Goal: Task Accomplishment & Management: Complete application form

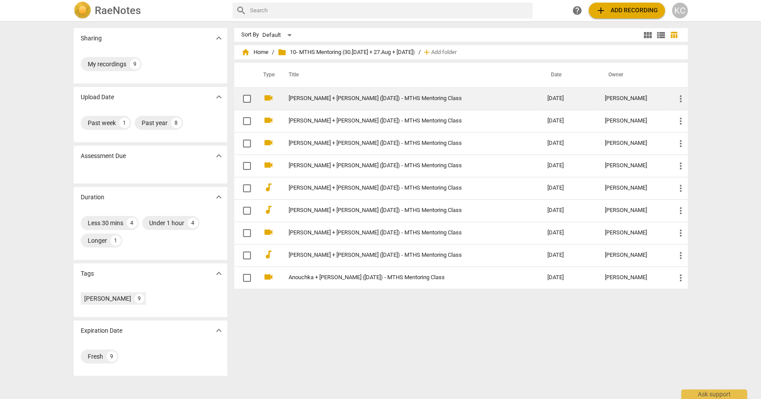
click at [353, 100] on link "[PERSON_NAME] + [PERSON_NAME] ([DATE]) - MTHS Mentoring Class" at bounding box center [402, 98] width 227 height 7
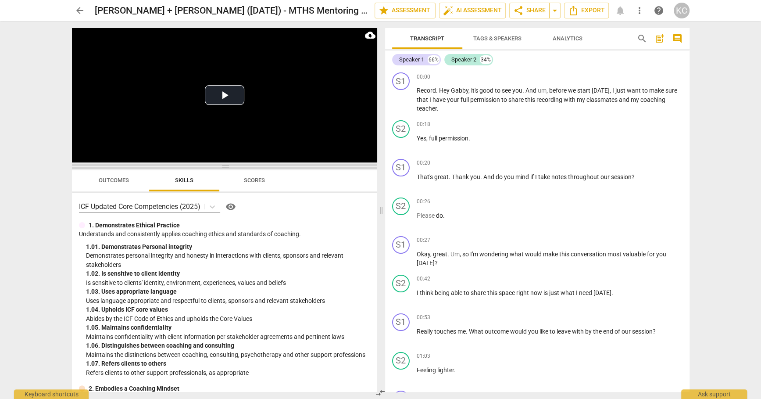
drag, startPoint x: 228, startPoint y: 139, endPoint x: 228, endPoint y: 180, distance: 40.3
click at [228, 169] on span at bounding box center [224, 166] width 305 height 5
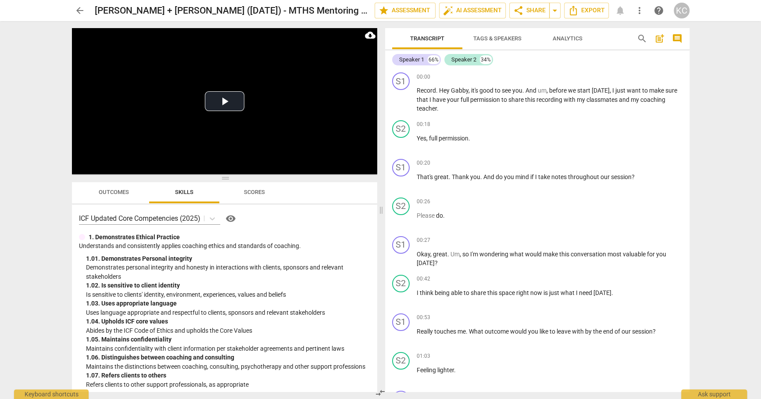
click at [510, 35] on span "Tags & Speakers" at bounding box center [497, 38] width 48 height 7
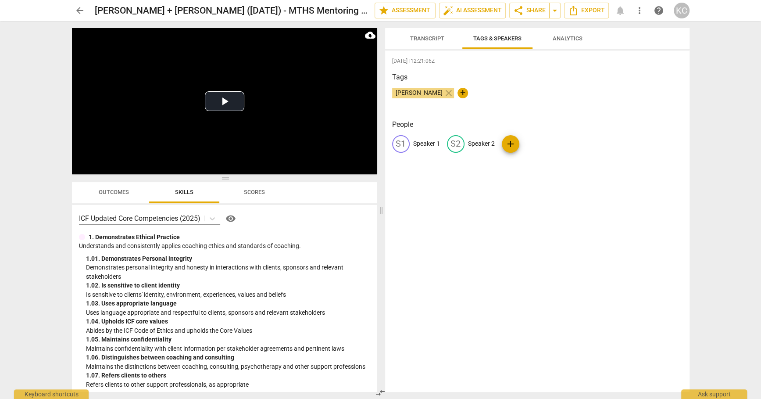
click at [431, 148] on p "Speaker 1" at bounding box center [426, 143] width 27 height 9
click at [441, 143] on input "Coach [PERSON_NAME]" at bounding box center [448, 144] width 70 height 14
type input "Coach [PERSON_NAME]"
click at [537, 143] on p "Speaker 2" at bounding box center [538, 143] width 27 height 9
type input "Gaby"
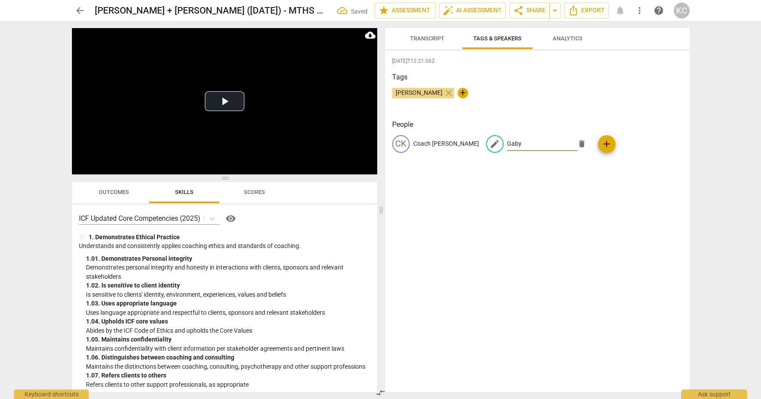
click at [662, 104] on div "[PERSON_NAME] close +" at bounding box center [537, 97] width 290 height 18
click at [421, 36] on span "Transcript" at bounding box center [427, 38] width 34 height 7
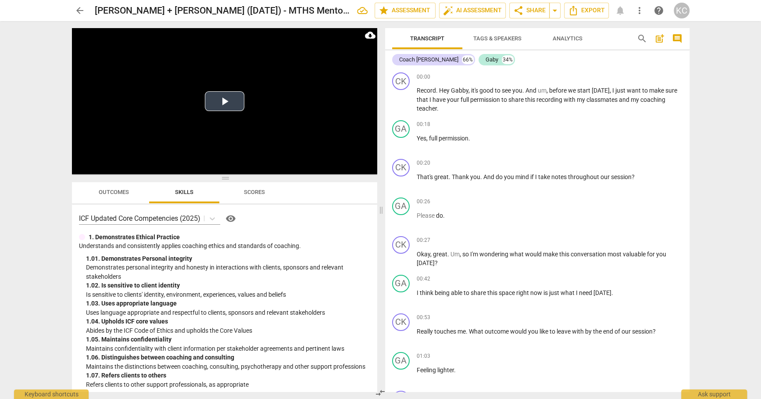
click at [225, 109] on button "Play Video" at bounding box center [224, 101] width 39 height 20
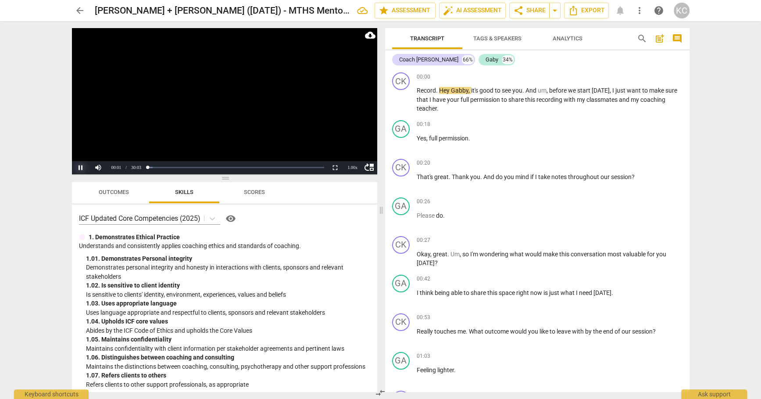
click at [79, 169] on button "Pause" at bounding box center [81, 167] width 18 height 13
click at [501, 39] on span "Tags & Speakers" at bounding box center [497, 38] width 48 height 7
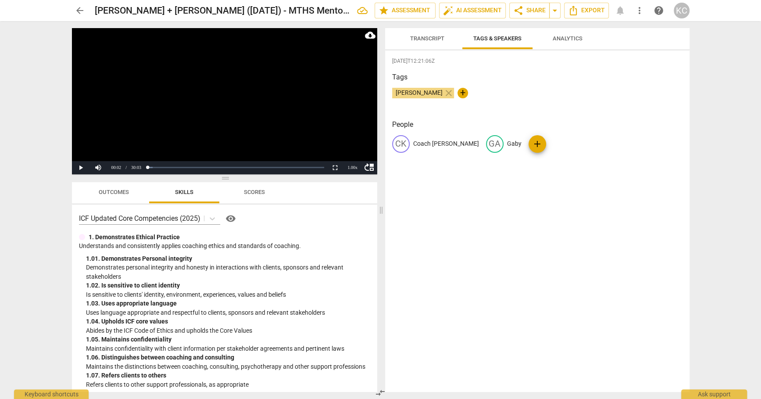
click at [507, 144] on p "Gaby" at bounding box center [514, 143] width 14 height 9
click at [507, 144] on input "Gaby" at bounding box center [542, 144] width 70 height 14
type input "Gabby"
click at [595, 93] on div "[PERSON_NAME] close +" at bounding box center [537, 97] width 290 height 18
click at [439, 43] on span "Transcript" at bounding box center [427, 39] width 55 height 12
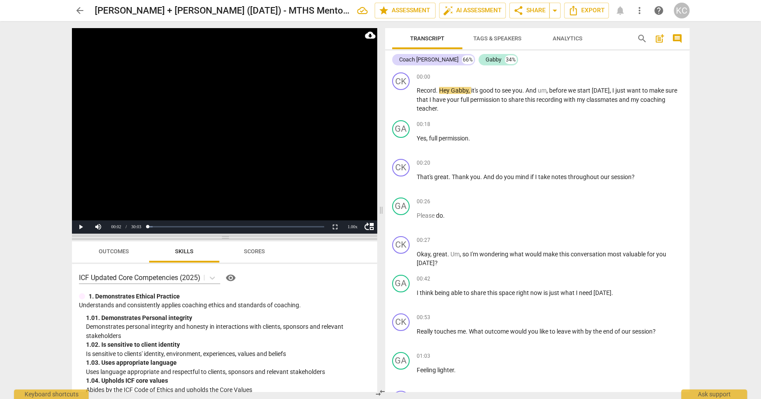
drag, startPoint x: 225, startPoint y: 180, endPoint x: 224, endPoint y: 239, distance: 59.2
click at [224, 239] on span at bounding box center [224, 237] width 305 height 5
click at [398, 105] on span "play_arrow" at bounding box center [401, 100] width 11 height 11
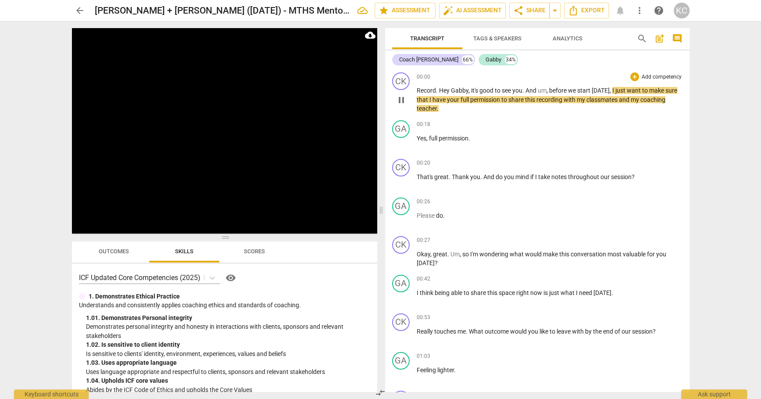
click at [398, 104] on span "pause" at bounding box center [401, 100] width 11 height 11
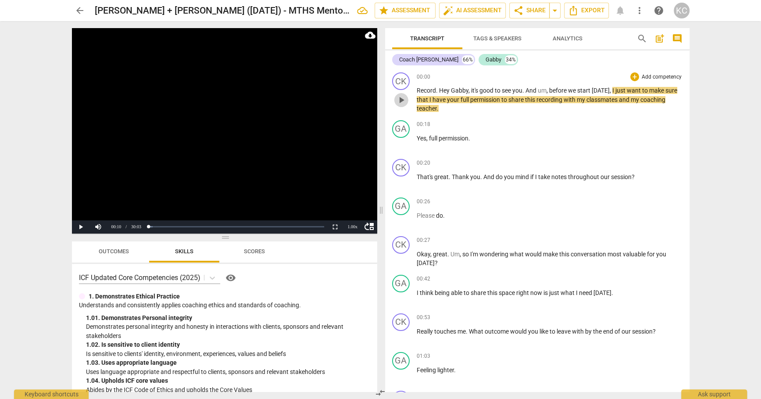
click at [404, 96] on span "play_arrow" at bounding box center [401, 100] width 11 height 11
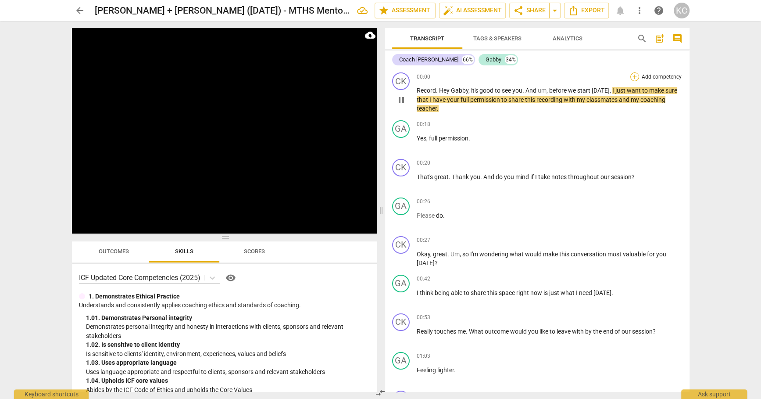
click at [633, 76] on div "+" at bounding box center [634, 76] width 9 height 9
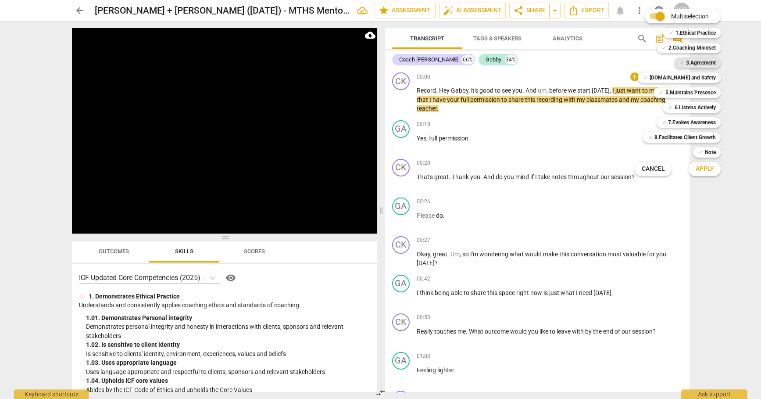
click at [688, 64] on b "3.Agreement" at bounding box center [700, 62] width 30 height 11
click at [680, 88] on b "5.Maintains Presence" at bounding box center [690, 92] width 50 height 11
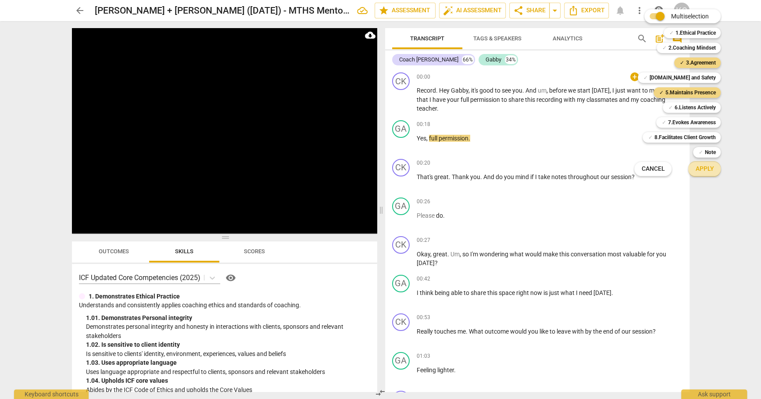
click at [703, 170] on span "Apply" at bounding box center [704, 168] width 18 height 9
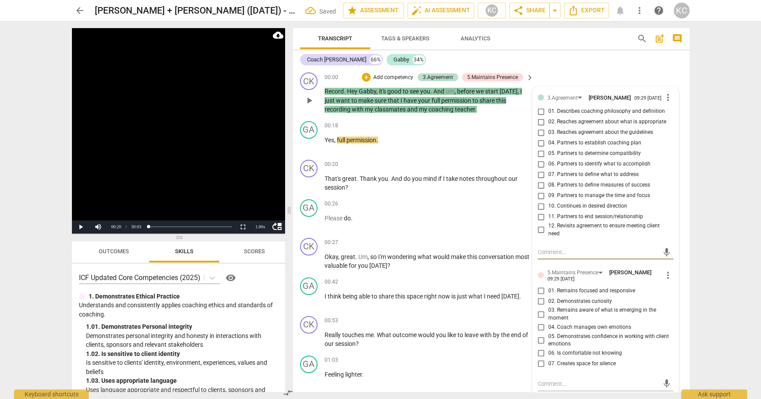
click at [543, 127] on input "02. Reaches agreement about what is appropriate" at bounding box center [541, 122] width 14 height 11
checkbox input "true"
click at [541, 133] on input "03. Reaches agreement about the guidelines" at bounding box center [541, 132] width 14 height 11
checkbox input "true"
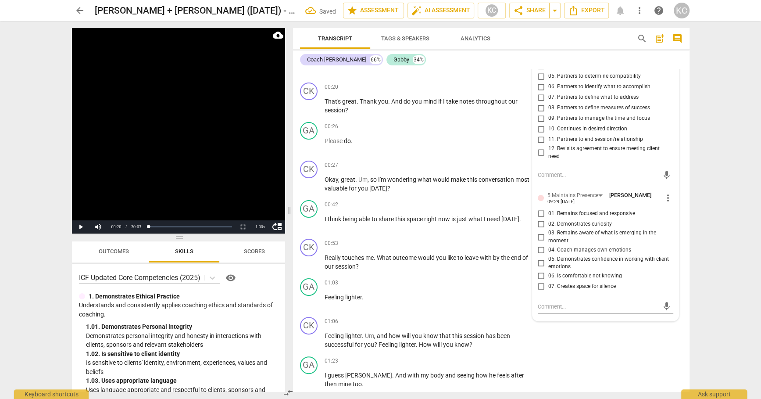
scroll to position [102, 0]
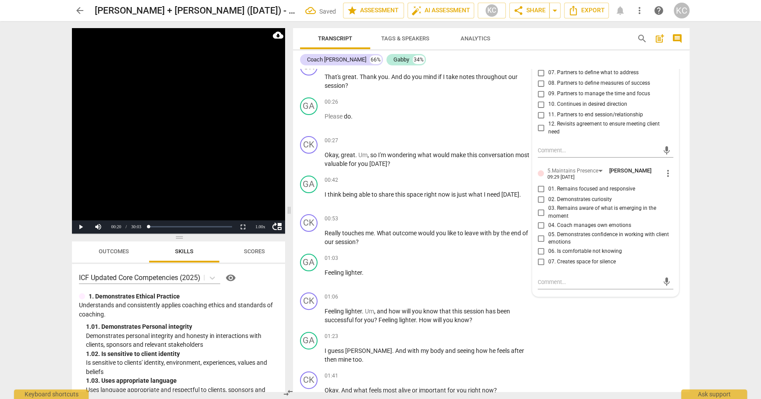
click at [539, 191] on input "01. Remains focused and responsive" at bounding box center [541, 188] width 14 height 11
checkbox input "true"
click at [574, 319] on div "CK play_arrow pause 01:06 + Add competency keyboard_arrow_right Feeling lighter…" at bounding box center [491, 308] width 396 height 39
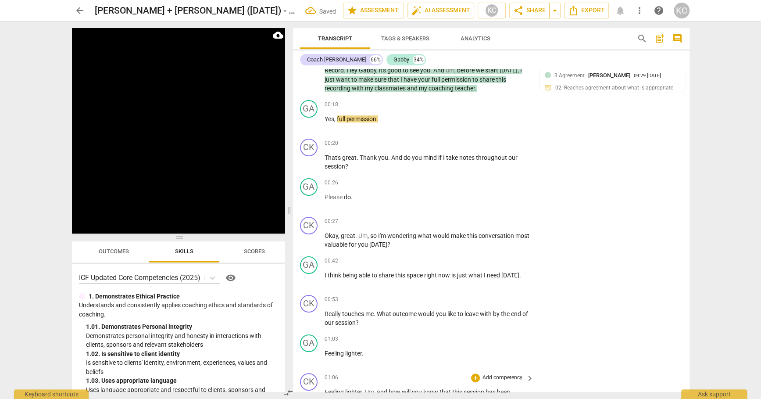
scroll to position [0, 0]
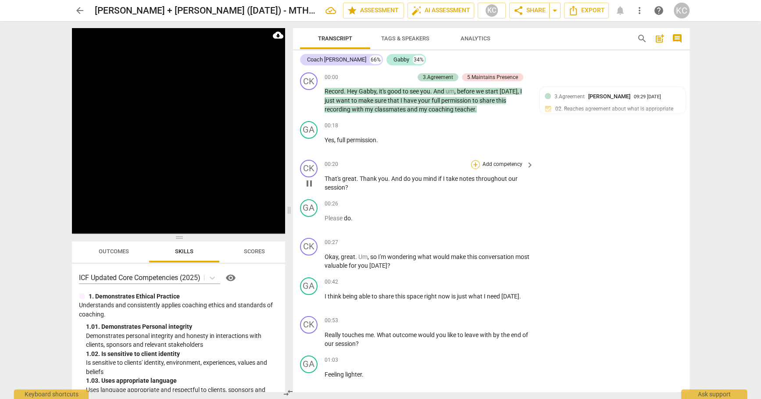
click at [478, 165] on div "+" at bounding box center [475, 164] width 9 height 9
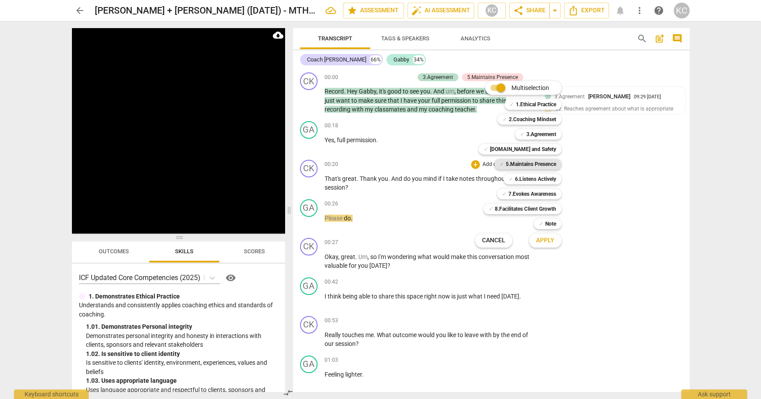
click at [517, 162] on b "5.Maintains Presence" at bounding box center [531, 164] width 50 height 11
click at [528, 147] on b "[DOMAIN_NAME] and Safety" at bounding box center [523, 149] width 66 height 11
click at [541, 244] on span "Apply" at bounding box center [545, 240] width 18 height 9
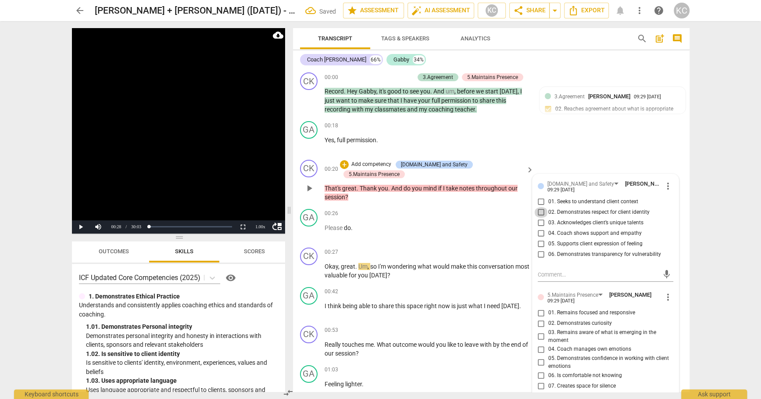
click at [539, 212] on input "02. Demonstrates respect for client identity" at bounding box center [541, 212] width 14 height 11
checkbox input "true"
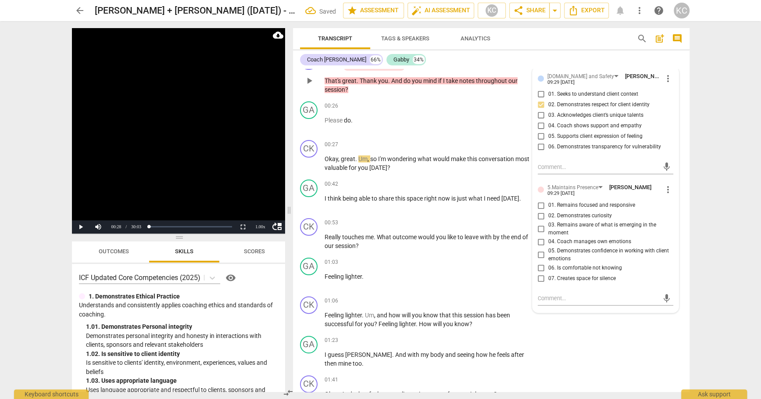
scroll to position [114, 0]
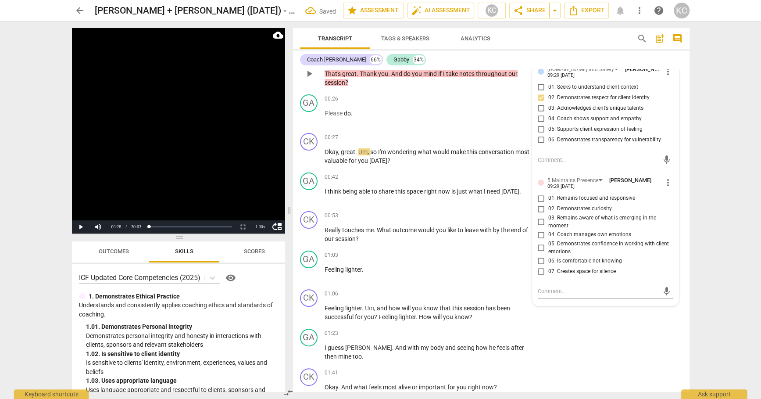
click at [541, 199] on input "01. Remains focused and responsive" at bounding box center [541, 198] width 14 height 11
checkbox input "true"
click at [543, 294] on textarea at bounding box center [598, 291] width 121 height 8
type textarea "G"
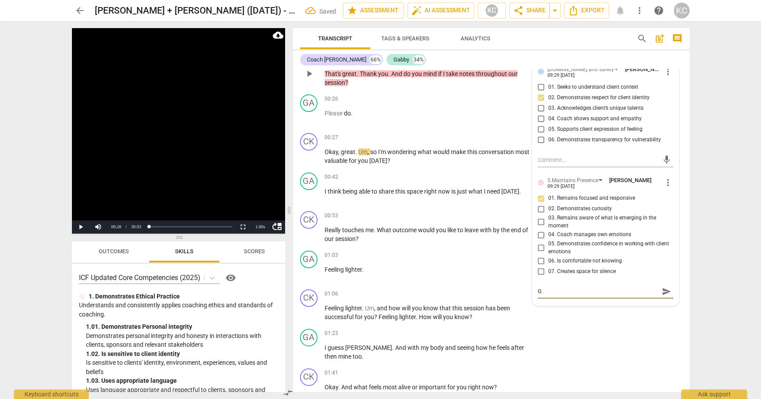
type textarea "Go"
type textarea "Goo"
type textarea "Good"
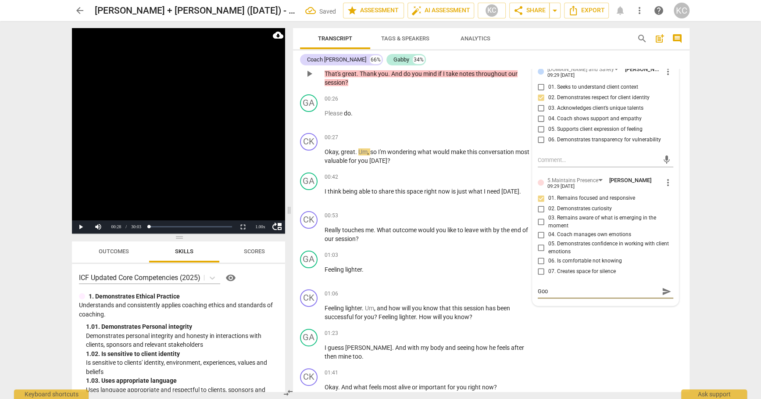
type textarea "Good"
type textarea "Good c"
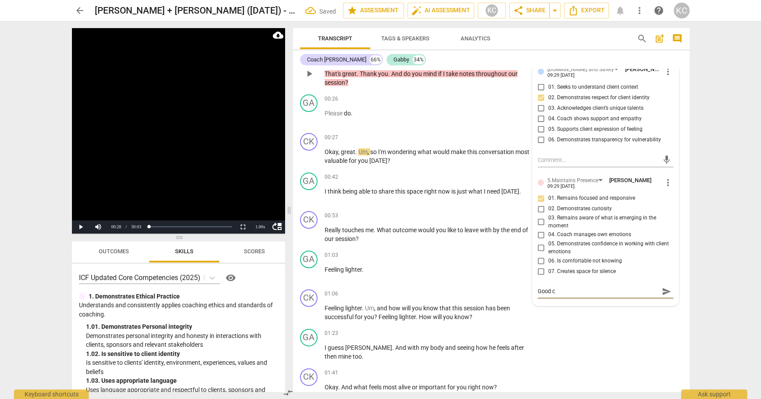
type textarea "Good ch"
type textarea "Good che"
type textarea "Good chec"
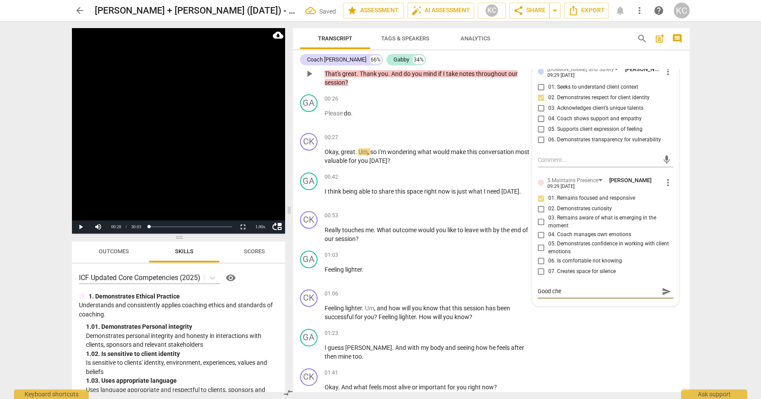
type textarea "Good chec"
type textarea "Good check"
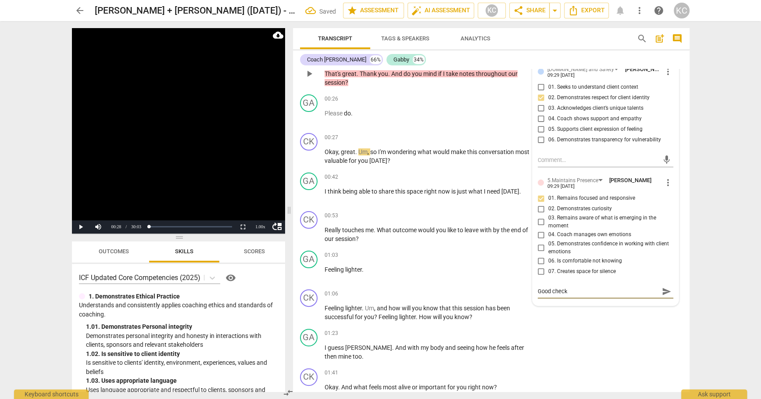
type textarea "Good check i"
type textarea "Good check in"
click at [589, 335] on div "GA play_arrow pause 01:23 + Add competency keyboard_arrow_right I guess [PERSON…" at bounding box center [491, 344] width 396 height 39
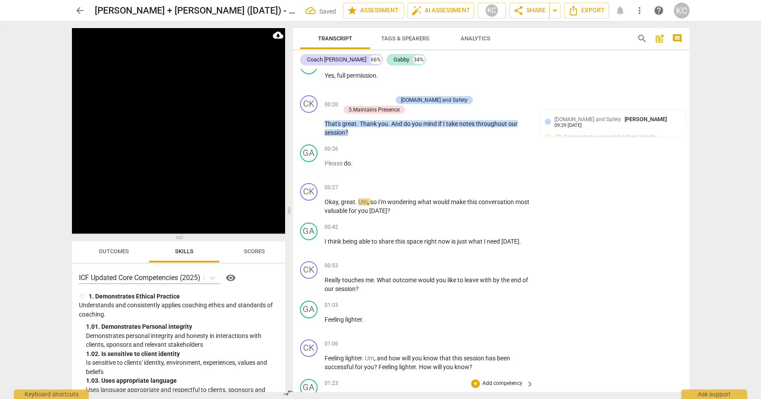
scroll to position [64, 0]
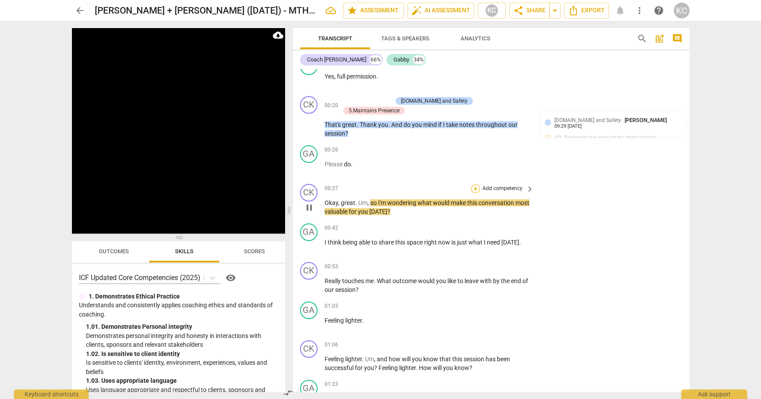
click at [476, 184] on div "+" at bounding box center [475, 188] width 9 height 9
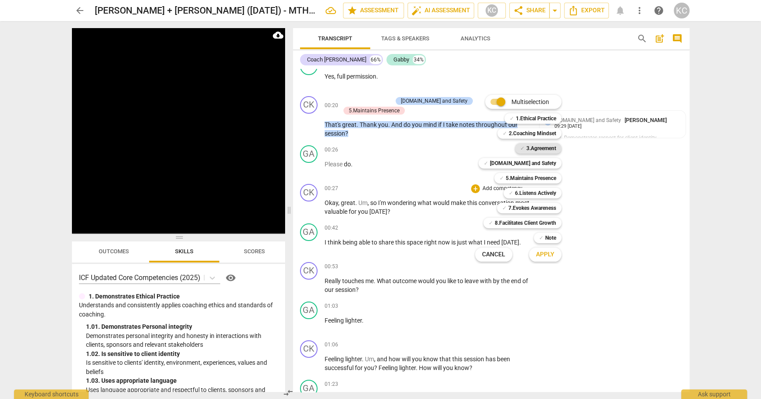
click at [530, 148] on b "3.Agreement" at bounding box center [541, 148] width 30 height 11
click at [523, 176] on b "5.Maintains Presence" at bounding box center [531, 178] width 50 height 11
click at [523, 167] on b "[DOMAIN_NAME] and Safety" at bounding box center [523, 163] width 66 height 11
click at [545, 257] on span "Apply" at bounding box center [545, 254] width 18 height 9
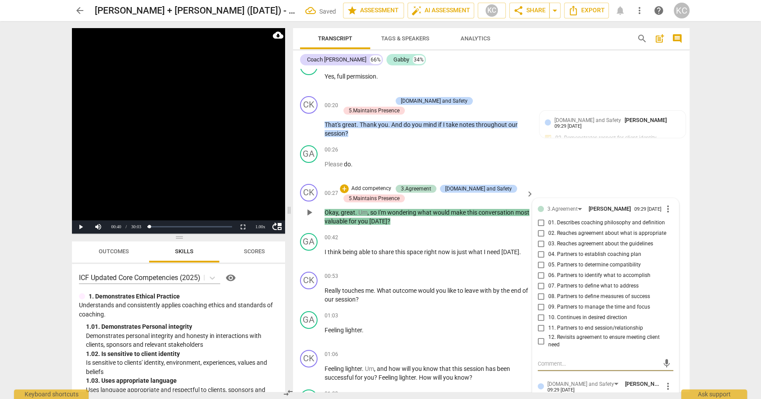
click at [539, 281] on input "07. Partners to define what to address" at bounding box center [541, 286] width 14 height 11
checkbox input "true"
click at [539, 291] on input "08. Partners to define measures of success" at bounding box center [541, 296] width 14 height 11
checkbox input "true"
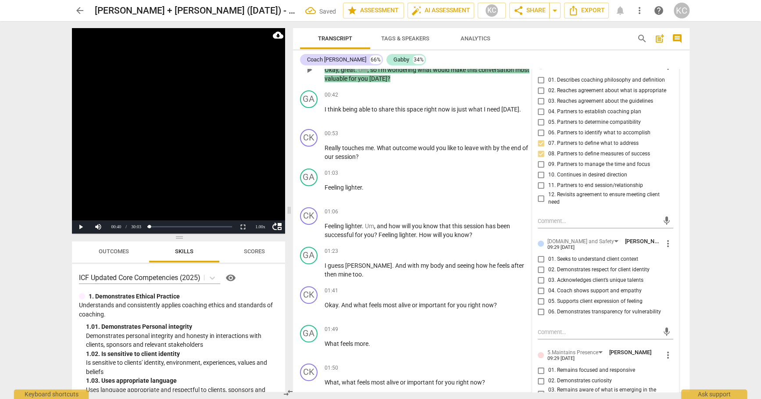
scroll to position [210, 0]
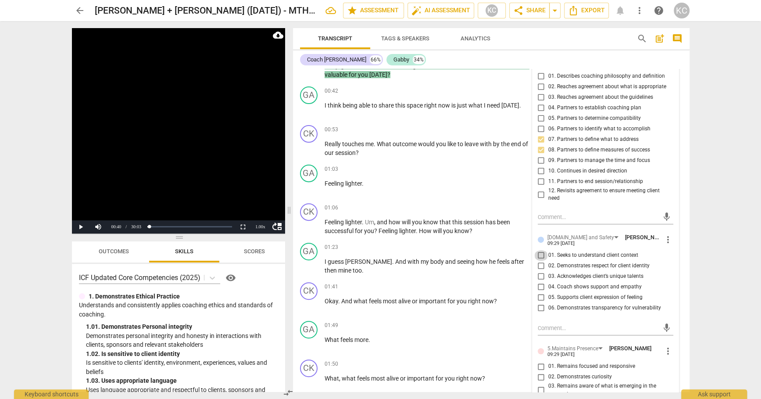
click at [539, 250] on input "01. Seeks to understand client context" at bounding box center [541, 255] width 14 height 11
checkbox input "true"
click at [539, 260] on input "02. Demonstrates respect for client identity" at bounding box center [541, 265] width 14 height 11
checkbox input "true"
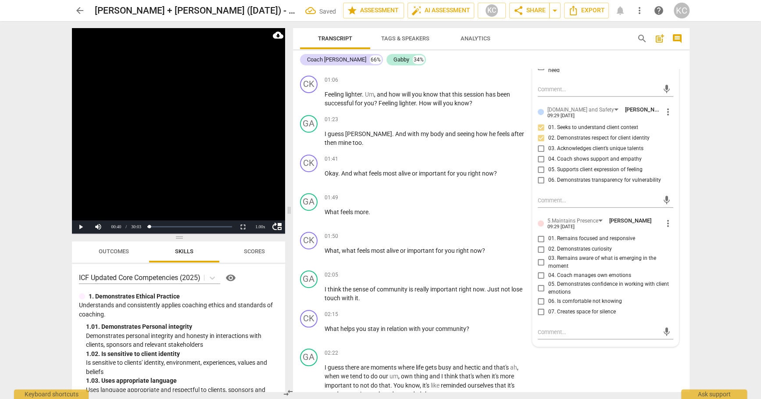
scroll to position [340, 0]
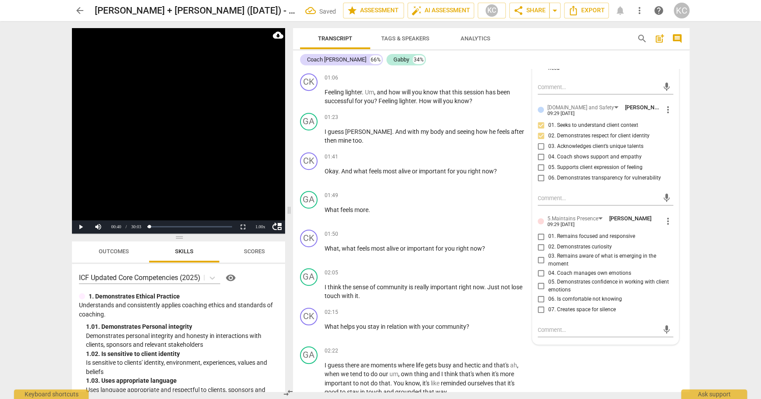
click at [539, 242] on input "02. Demonstrates curiosity" at bounding box center [541, 247] width 14 height 11
checkbox input "true"
click at [539, 231] on input "01. Remains focused and responsive" at bounding box center [541, 236] width 14 height 11
checkbox input "true"
click at [543, 325] on textarea at bounding box center [598, 329] width 121 height 8
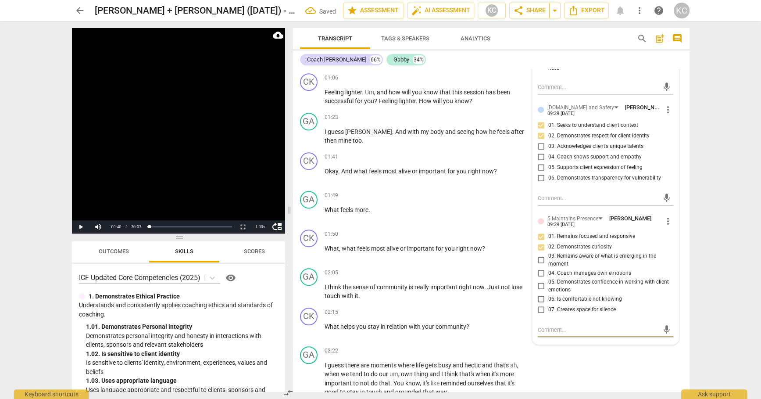
type textarea "G"
type textarea "Go"
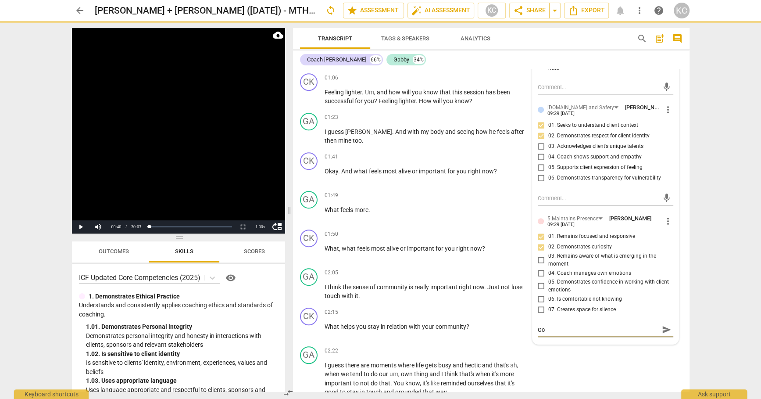
type textarea "Goo"
type textarea "Good"
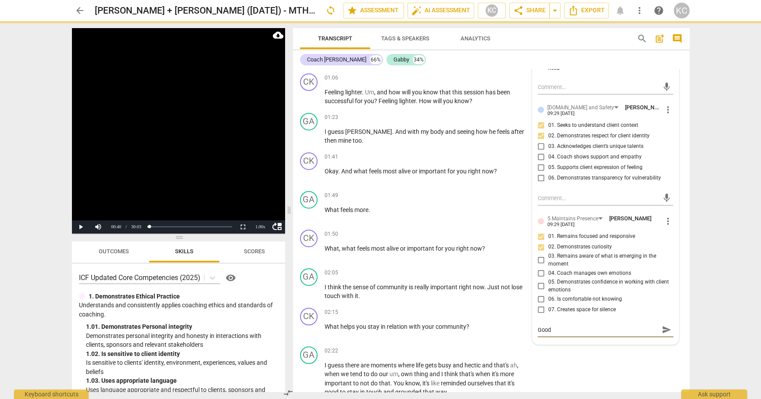
type textarea "Good"
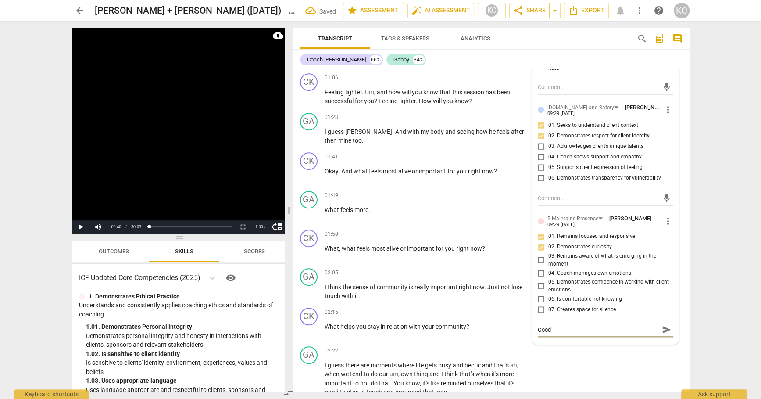
type textarea "Good s"
type textarea "Good st"
type textarea "Good sta"
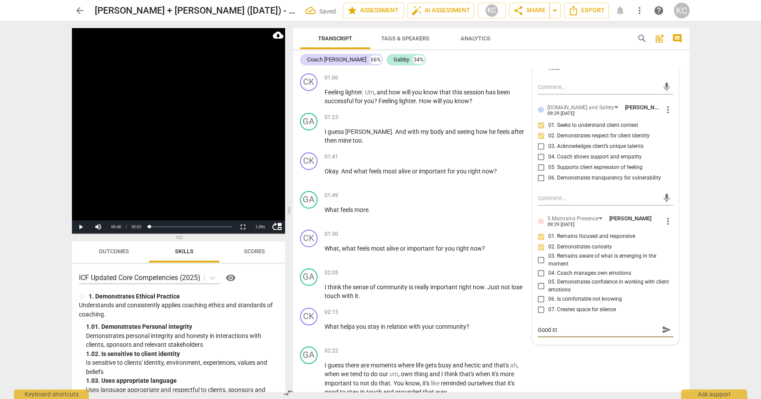
type textarea "Good sta"
type textarea "Good star"
type textarea "Good start"
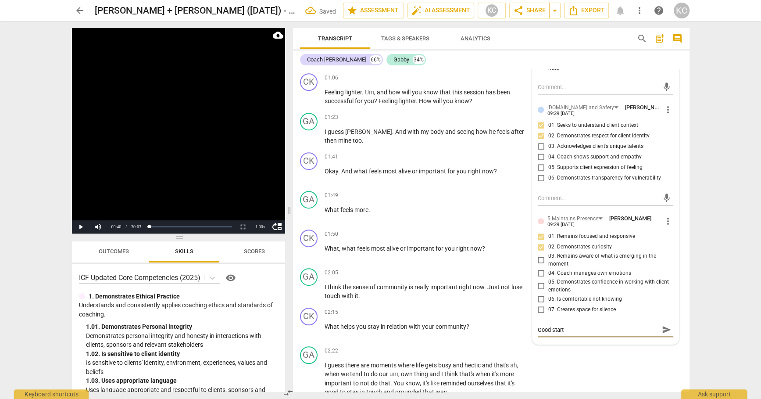
type textarea "Good start"
click at [618, 377] on div "GA play_arrow pause 02:22 + Add competency keyboard_arrow_right I guess there a…" at bounding box center [491, 371] width 396 height 57
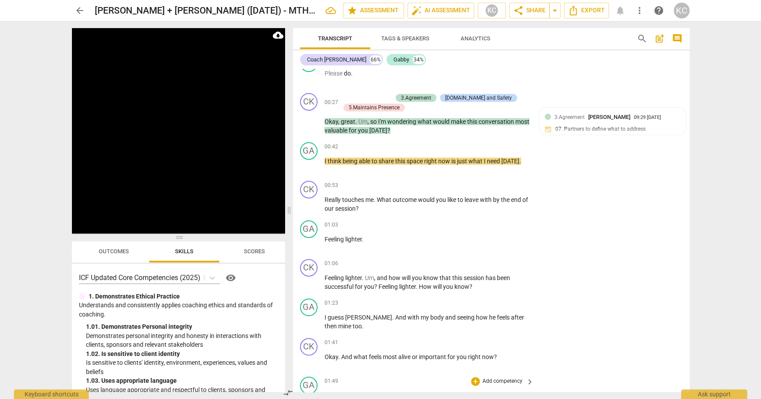
scroll to position [147, 0]
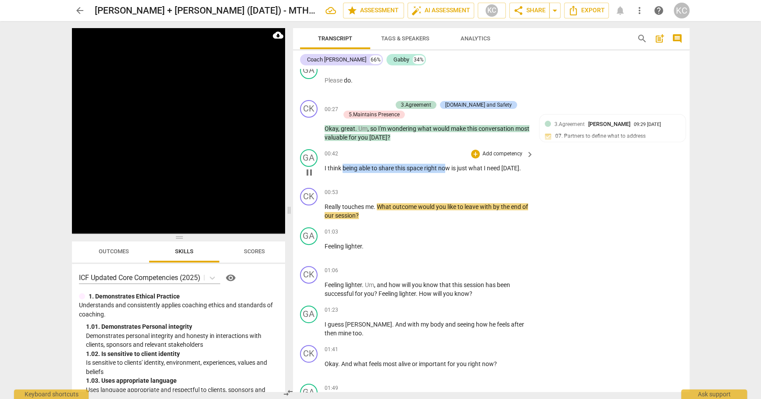
drag, startPoint x: 343, startPoint y: 156, endPoint x: 446, endPoint y: 155, distance: 102.2
click at [446, 164] on p "I think being able to share this space right now is just what I need [DATE] ." at bounding box center [427, 168] width 205 height 9
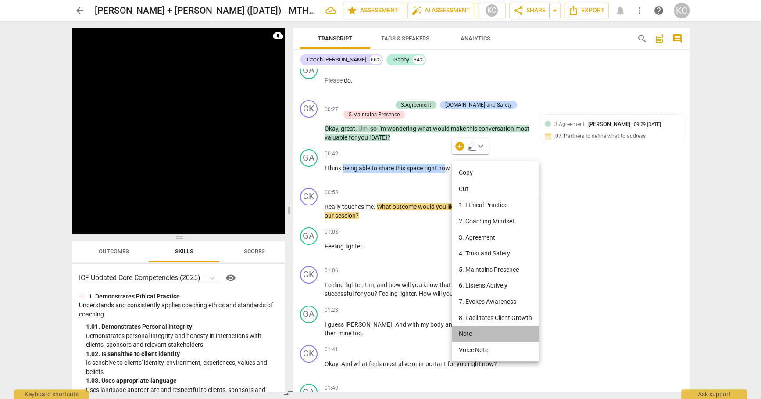
click at [461, 337] on li "Note" at bounding box center [495, 333] width 87 height 16
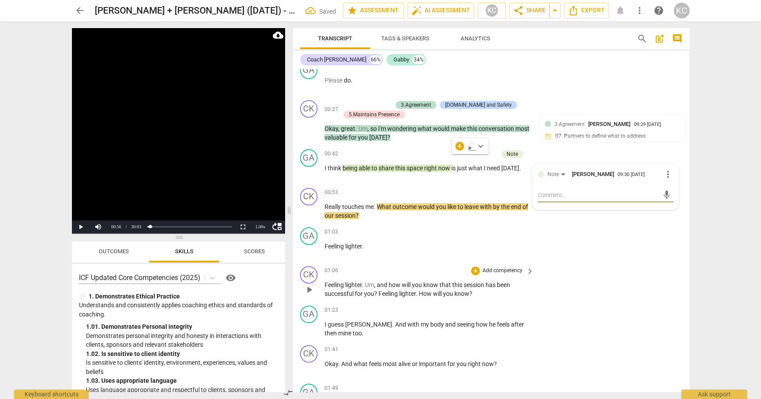
click at [607, 278] on div "CK play_arrow pause 01:06 + Add competency keyboard_arrow_right Feeling lighter…" at bounding box center [491, 281] width 396 height 39
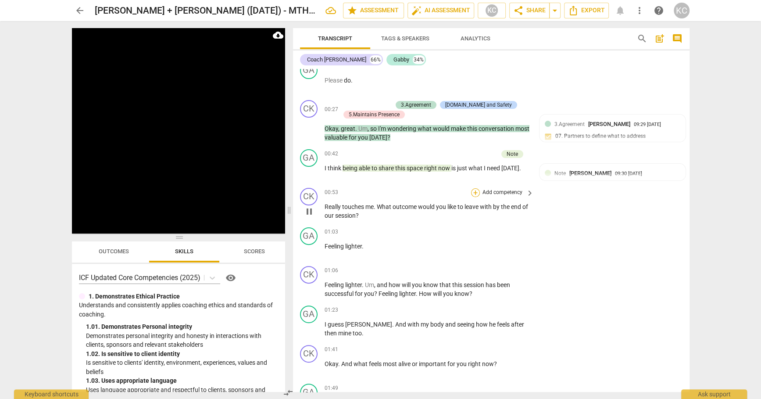
click at [477, 188] on div "+" at bounding box center [475, 192] width 9 height 9
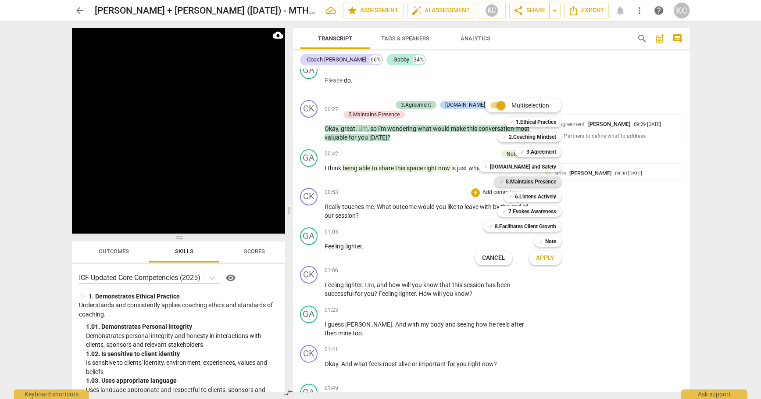
click at [504, 181] on div "✓ 5.Maintains Presence" at bounding box center [527, 181] width 67 height 11
click at [519, 173] on div "✓ [DOMAIN_NAME] and Safety 4" at bounding box center [525, 166] width 100 height 15
click at [530, 153] on b "3.Agreement" at bounding box center [541, 151] width 30 height 11
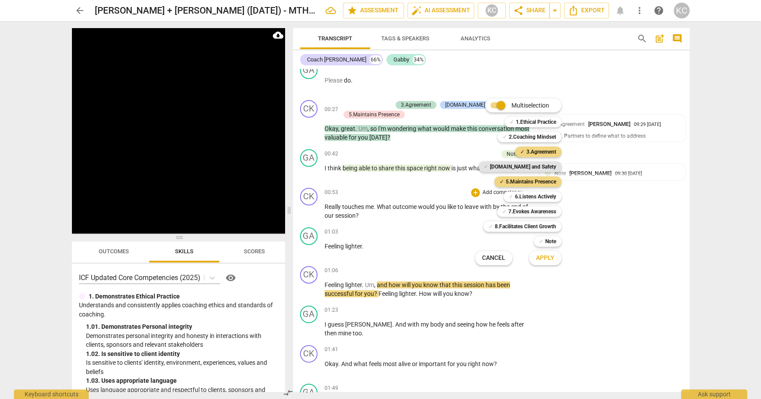
click at [524, 167] on b "[DOMAIN_NAME] and Safety" at bounding box center [523, 166] width 66 height 11
click at [543, 256] on span "Apply" at bounding box center [545, 257] width 18 height 9
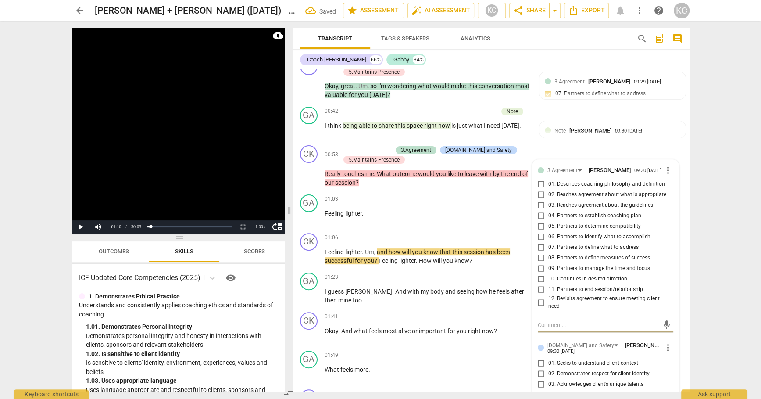
scroll to position [193, 0]
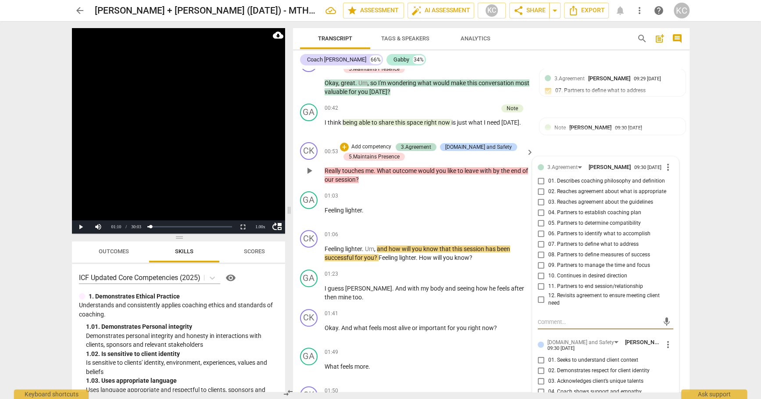
click at [541, 260] on input "09. Partners to manage the time and focus" at bounding box center [541, 265] width 14 height 11
checkbox input "true"
click at [540, 250] on input "08. Partners to define measures of success" at bounding box center [541, 255] width 14 height 11
checkbox input "true"
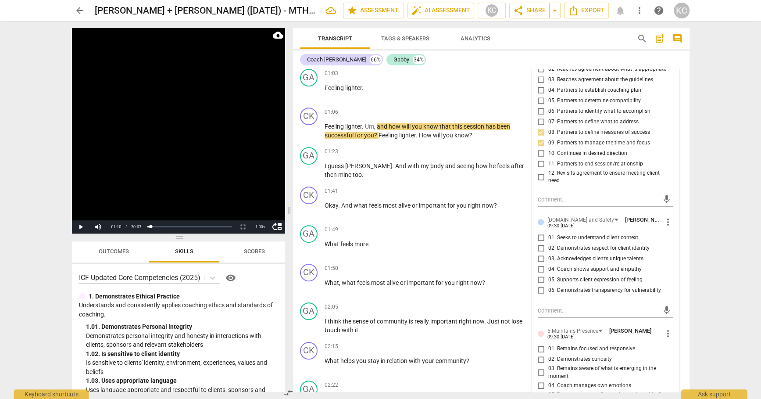
scroll to position [319, 0]
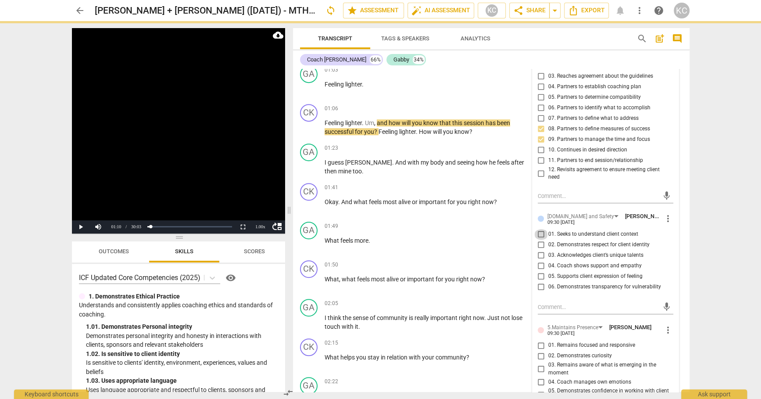
click at [541, 229] on input "01. Seeks to understand client context" at bounding box center [541, 234] width 14 height 11
checkbox input "true"
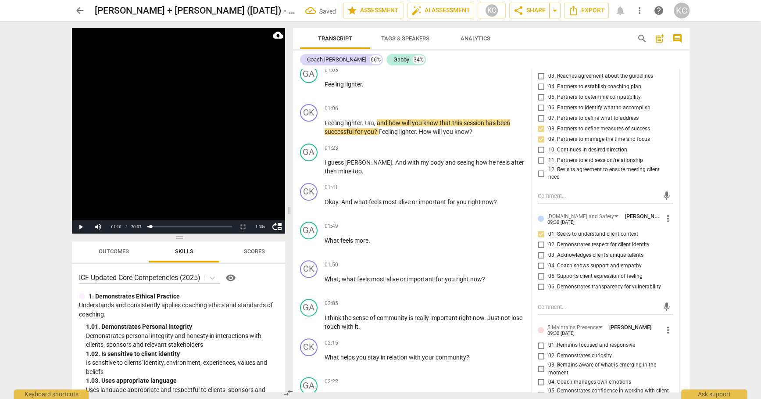
click at [541, 239] on input "02. Demonstrates respect for client identity" at bounding box center [541, 244] width 14 height 11
checkbox input "true"
click at [541, 282] on input "06. Demonstrates transparency for vulnerability" at bounding box center [541, 287] width 14 height 11
checkbox input "true"
click at [541, 260] on input "04. Coach shows support and empathy" at bounding box center [541, 265] width 14 height 11
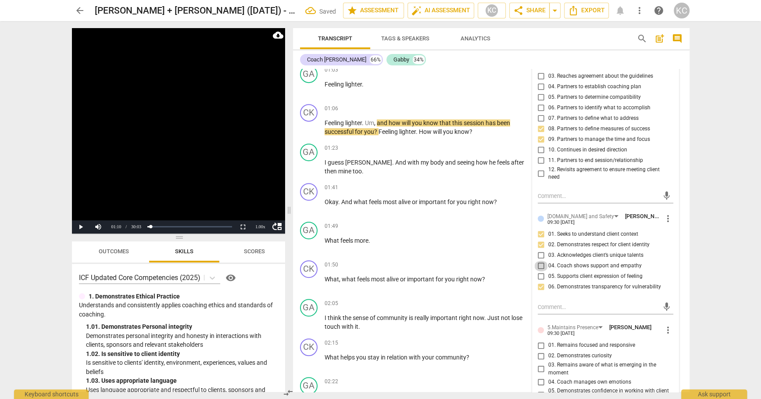
checkbox input "true"
click at [539, 271] on input "05. Supports client expression of feeling" at bounding box center [541, 276] width 14 height 11
checkbox input "true"
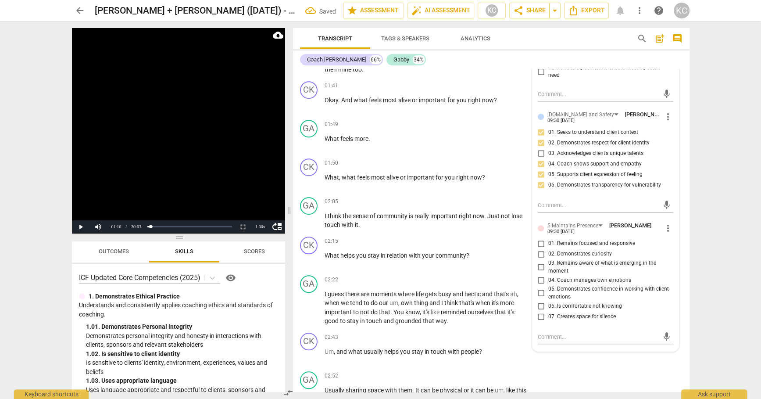
scroll to position [423, 0]
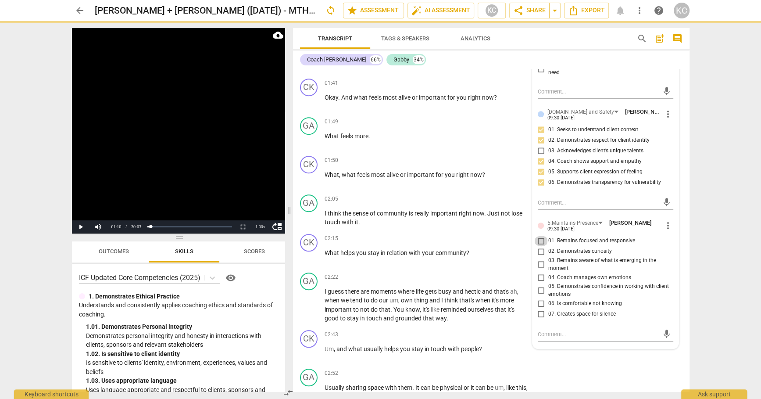
click at [538, 235] on input "01. Remains focused and responsive" at bounding box center [541, 240] width 14 height 11
checkbox input "true"
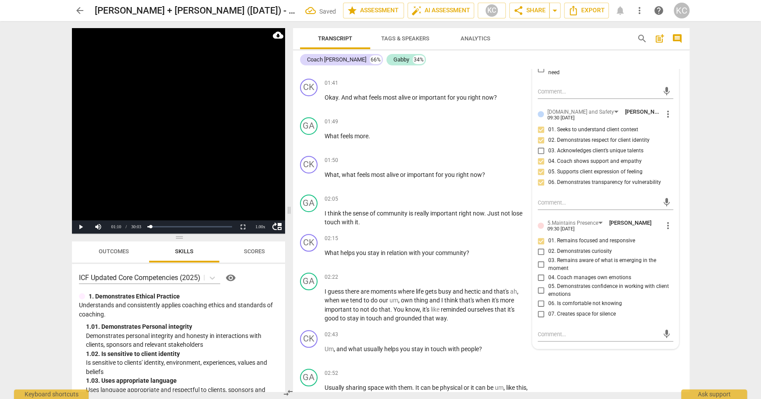
click at [539, 246] on input "02. Demonstrates curiosity" at bounding box center [541, 251] width 14 height 11
checkbox input "true"
click at [540, 309] on input "07. Creates space for silence" at bounding box center [541, 314] width 14 height 11
checkbox input "true"
click at [544, 330] on textarea at bounding box center [598, 334] width 121 height 8
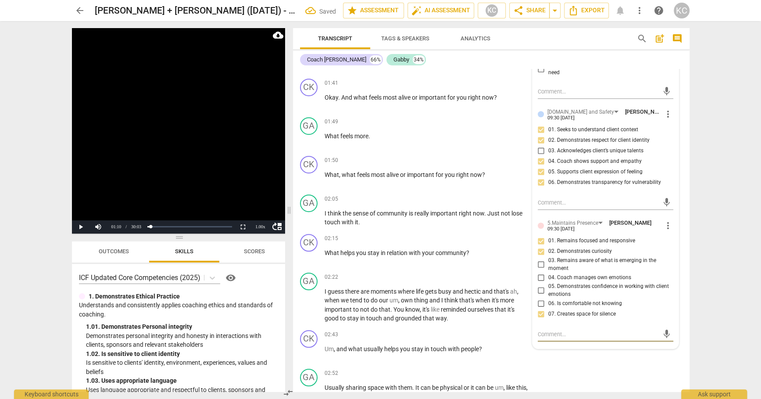
type textarea "G"
type textarea "Go"
type textarea "Goo"
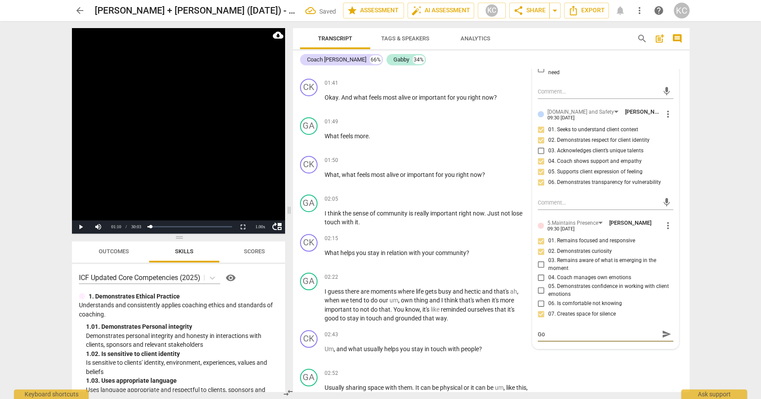
type textarea "Goo"
type textarea "Good"
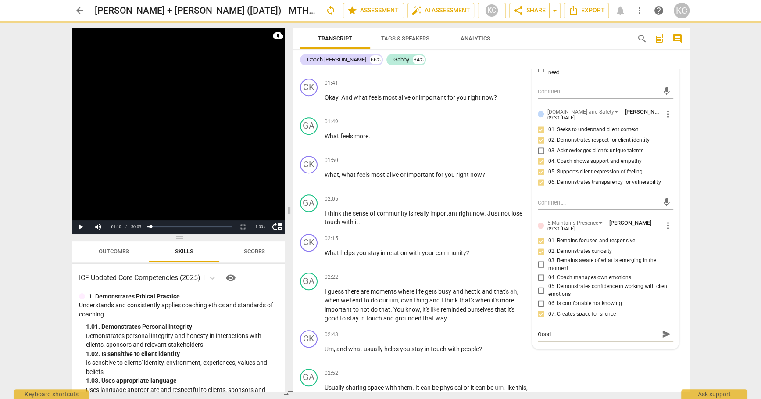
type textarea "Good"
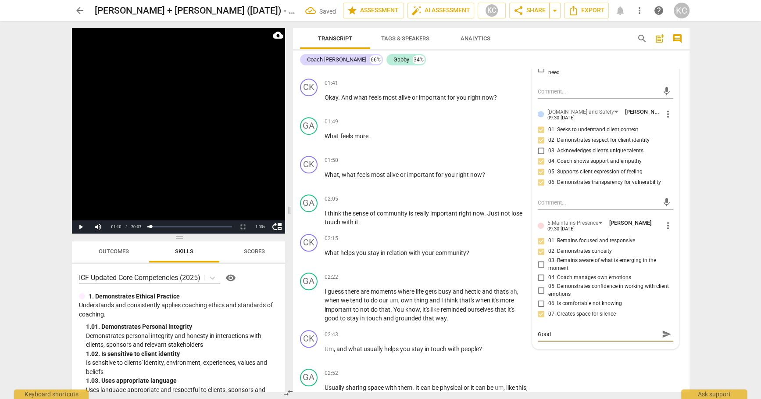
type textarea "Good s"
type textarea "Good sp"
type textarea "Good spa"
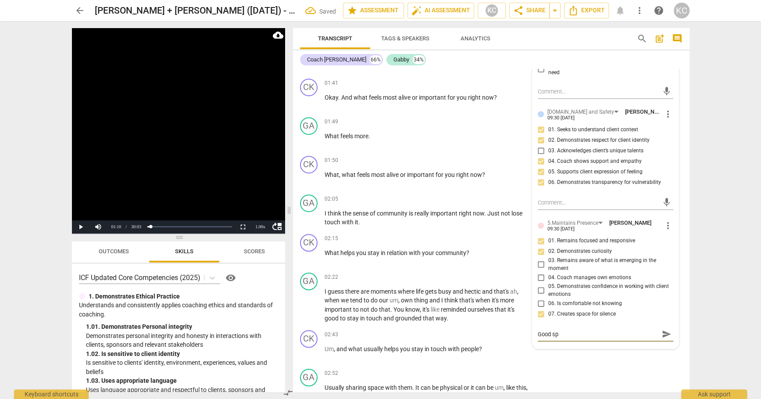
type textarea "Good spa"
type textarea "Good spae"
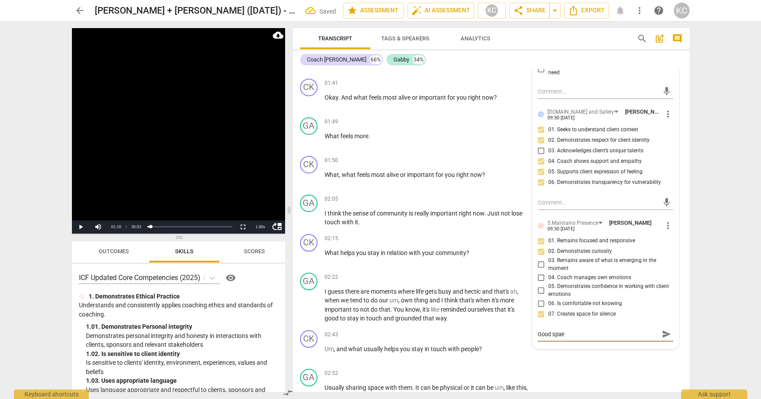
type textarea "Good spae"
type textarea "Good spa"
type textarea "Good spac"
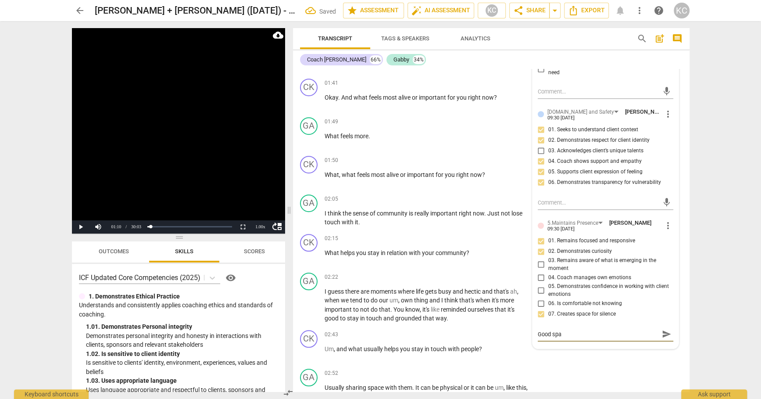
type textarea "Good spac"
type textarea "Good space"
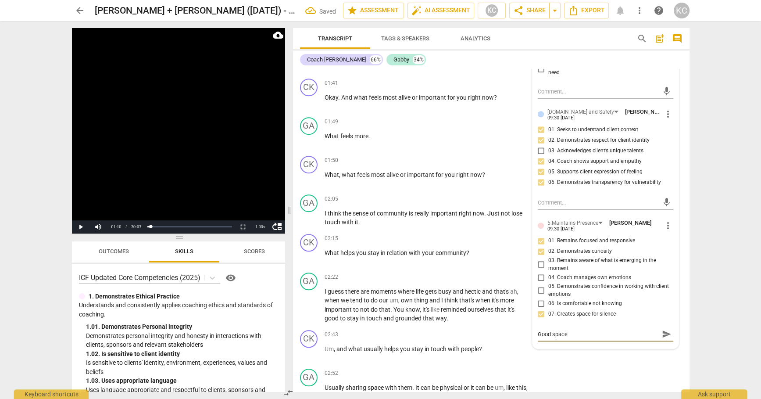
type textarea "Good space a"
type textarea "Good space an"
type textarea "Good space and"
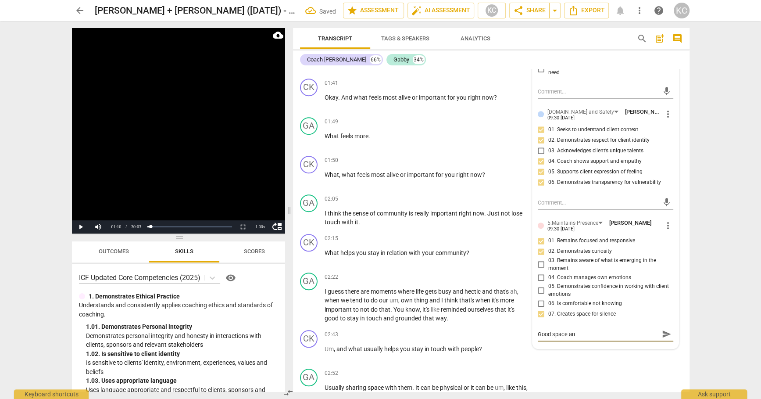
type textarea "Good space and"
type textarea "Good space and q"
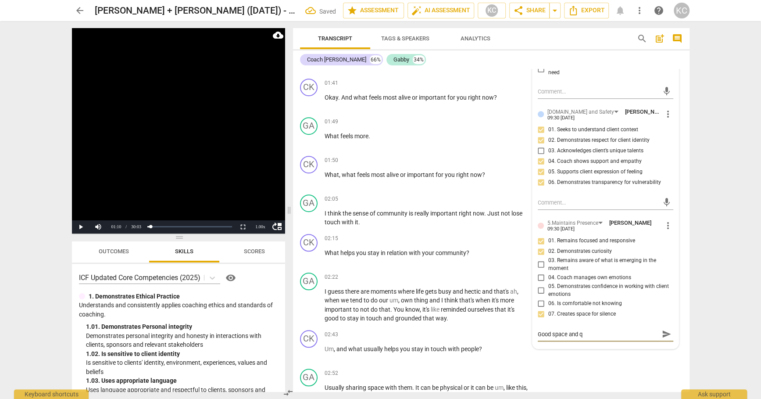
type textarea "Good space and qu"
type textarea "Good space and que"
type textarea "Good space and ques"
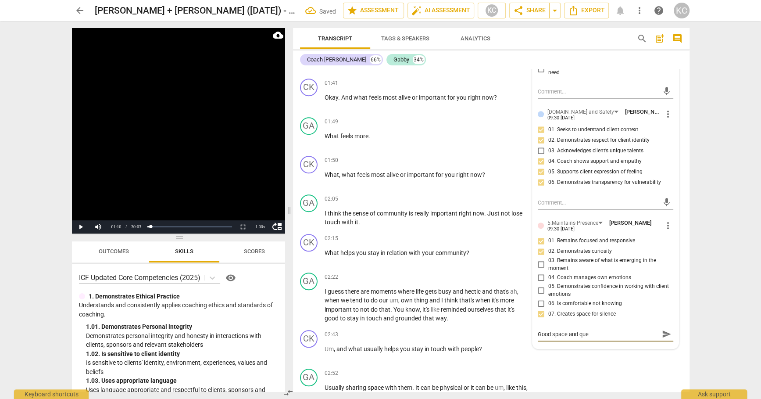
type textarea "Good space and ques"
type textarea "Good space and quest"
type textarea "Good space and questi"
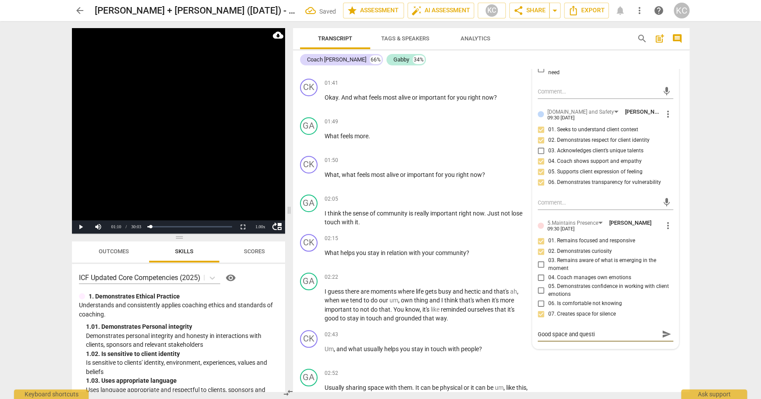
type textarea "Good space and questio"
type textarea "Good space and question"
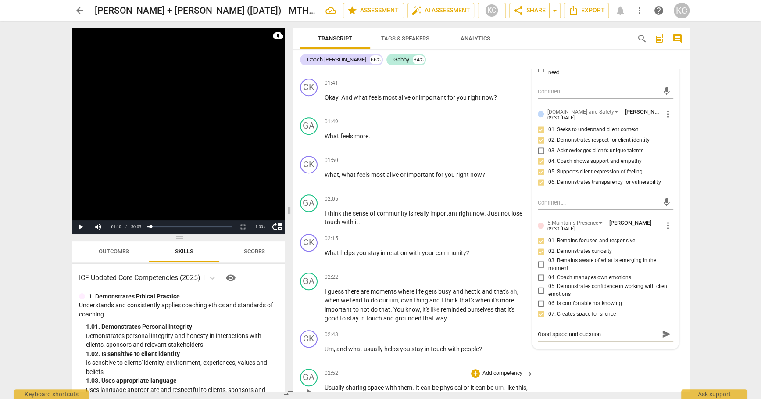
type textarea "Good space and question"
click at [625, 365] on div "GA play_arrow pause 02:52 + Add competency keyboard_arrow_right Usually sharing…" at bounding box center [491, 384] width 396 height 39
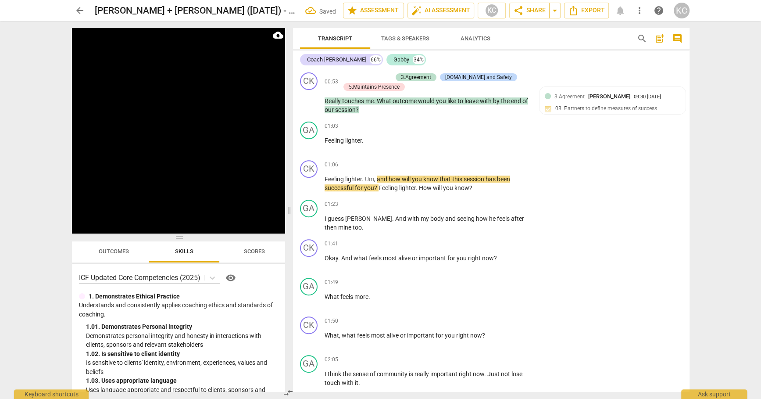
scroll to position [264, 0]
click at [474, 121] on div "+" at bounding box center [475, 125] width 9 height 9
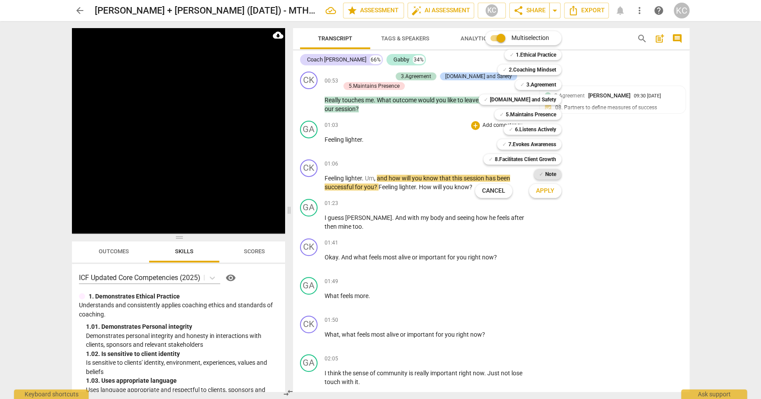
click at [539, 175] on span "✓" at bounding box center [541, 174] width 4 height 11
click at [542, 190] on span "Apply" at bounding box center [545, 190] width 18 height 9
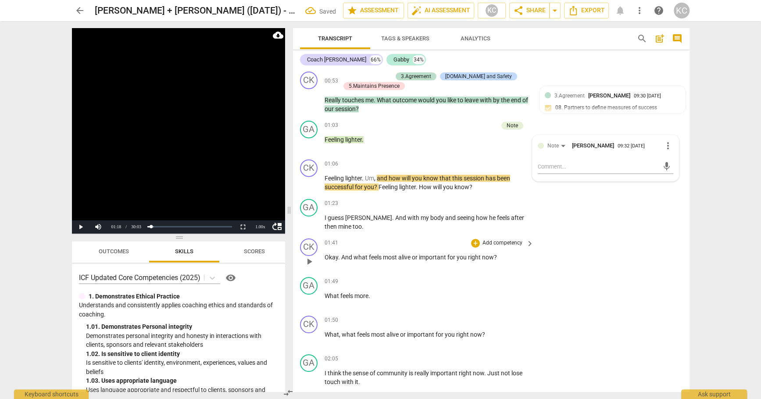
click at [609, 235] on div "CK play_arrow pause 01:41 + Add competency keyboard_arrow_right Okay . And what…" at bounding box center [491, 254] width 396 height 39
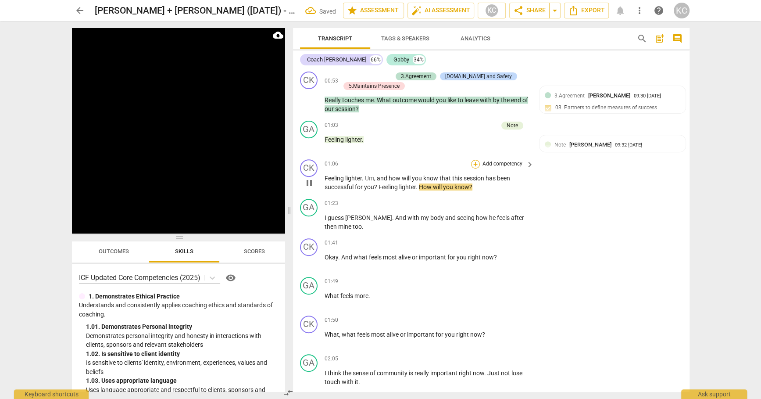
click at [478, 160] on div "+" at bounding box center [475, 164] width 9 height 9
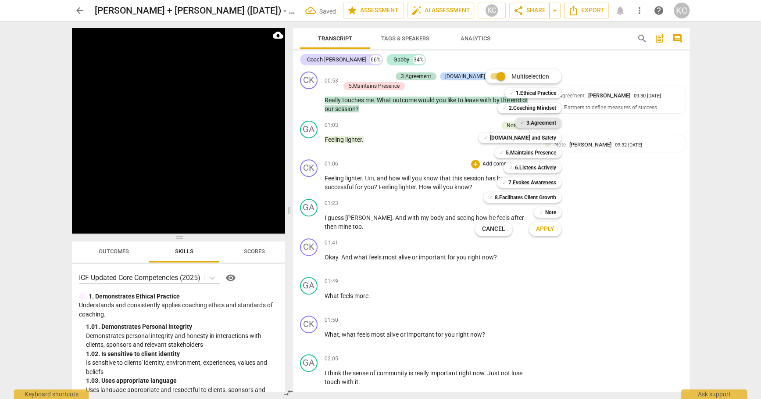
click at [524, 120] on div "✓ 3.Agreement" at bounding box center [538, 123] width 46 height 11
click at [514, 148] on b "5.Maintains Presence" at bounding box center [531, 152] width 50 height 11
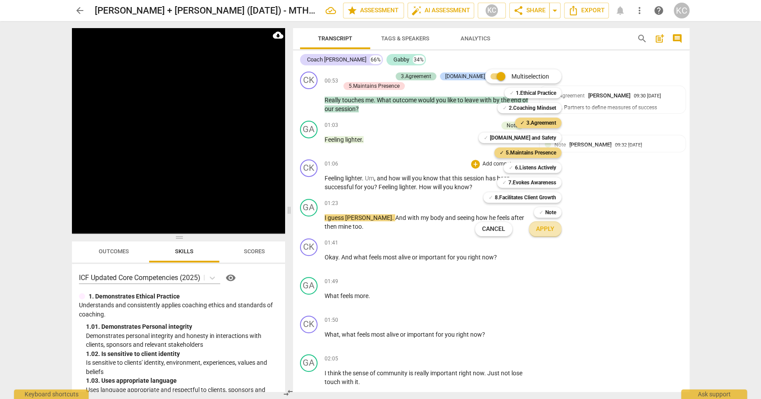
click at [537, 232] on span "Apply" at bounding box center [545, 229] width 18 height 9
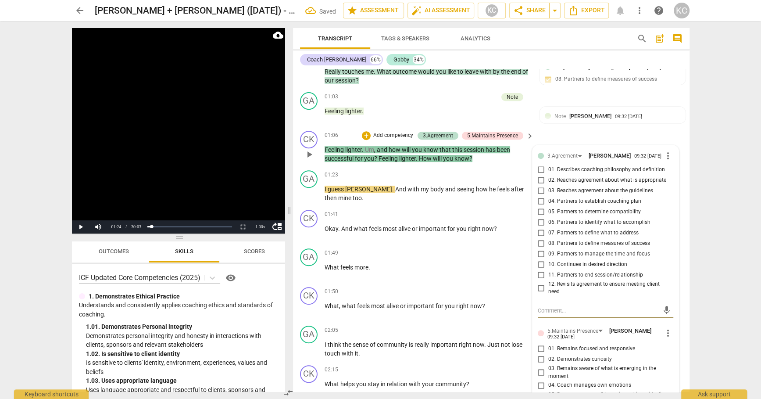
scroll to position [299, 0]
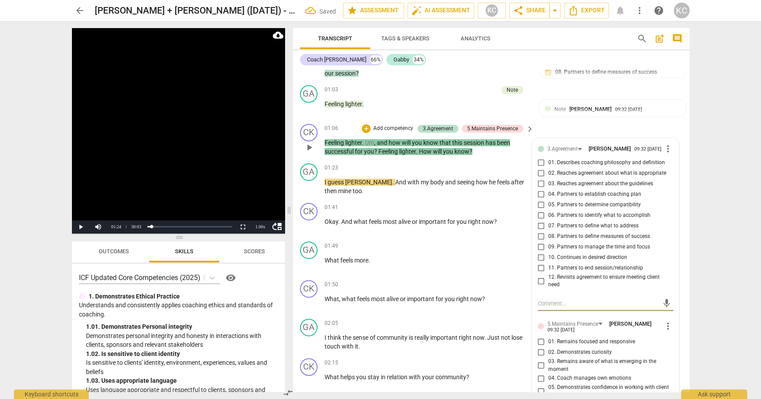
click at [541, 242] on input "09. Partners to manage the time and focus" at bounding box center [541, 247] width 14 height 11
checkbox input "true"
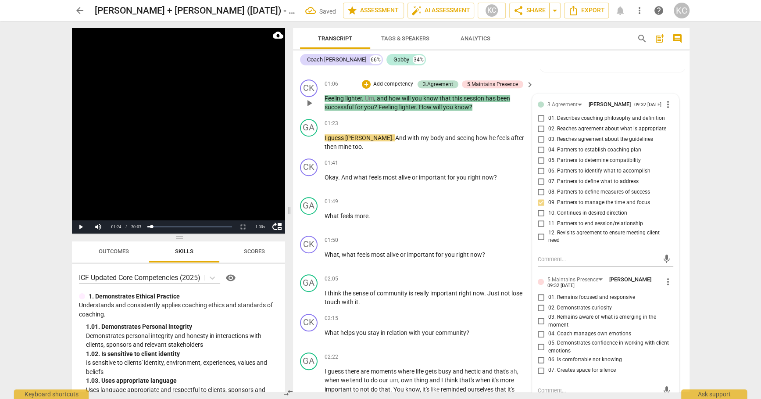
scroll to position [353, 0]
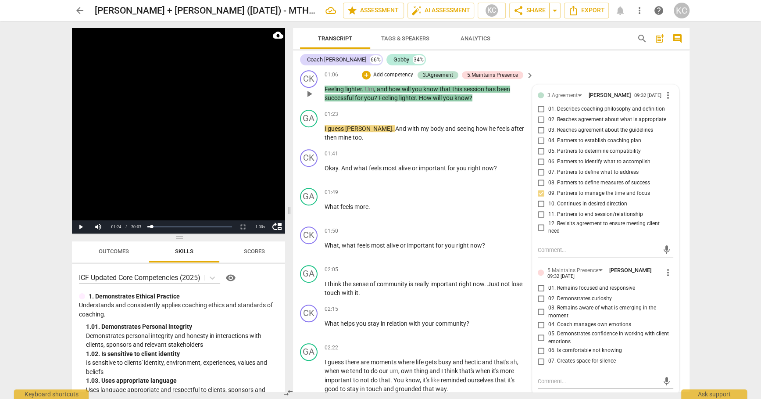
click at [539, 283] on input "01. Remains focused and responsive" at bounding box center [541, 288] width 14 height 11
checkbox input "true"
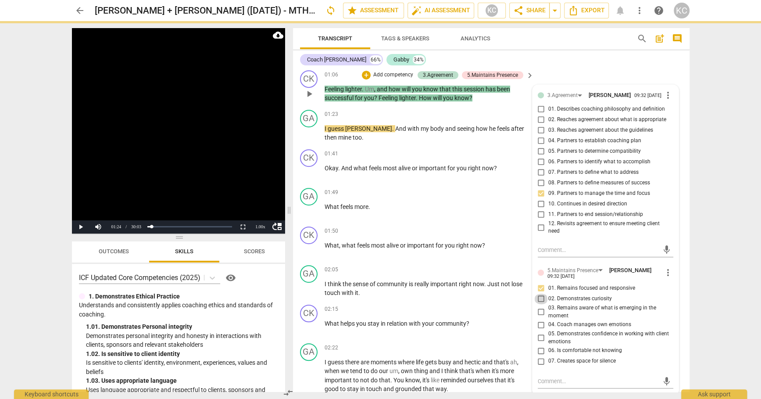
click at [539, 293] on input "02. Demonstrates curiosity" at bounding box center [541, 298] width 14 height 11
checkbox input "true"
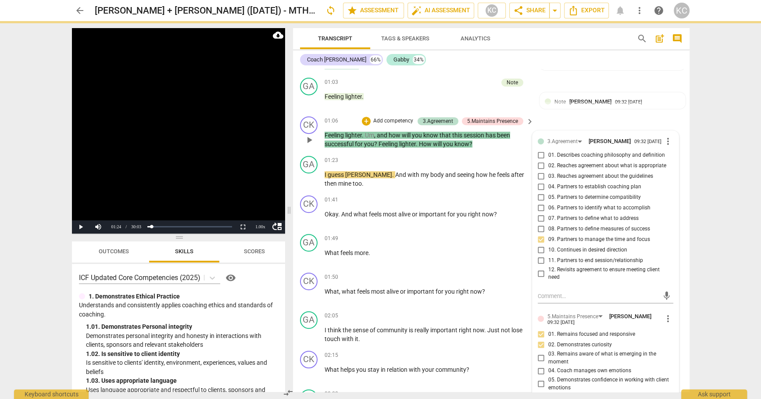
scroll to position [305, 0]
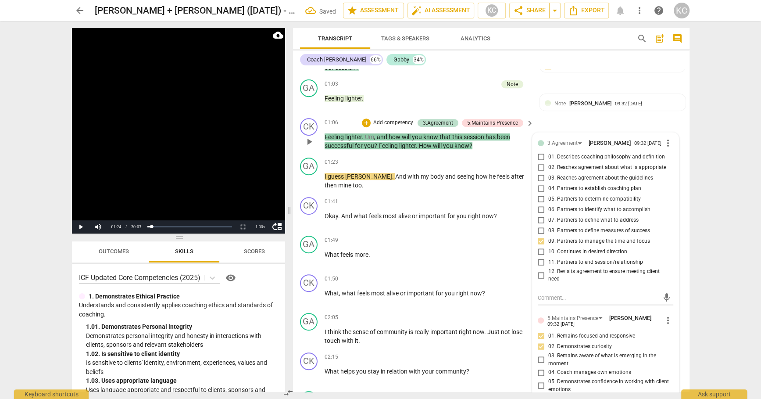
click at [391, 119] on p "Add competency" at bounding box center [393, 123] width 42 height 8
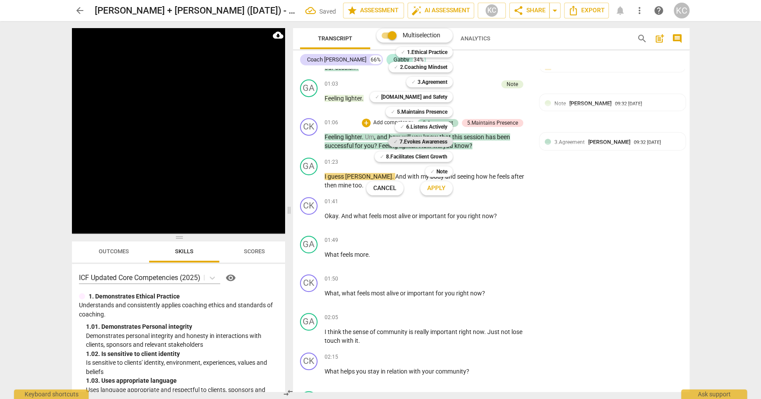
click at [408, 143] on b "7.Evokes Awareness" at bounding box center [424, 141] width 48 height 11
click at [437, 192] on span "Apply" at bounding box center [436, 188] width 18 height 9
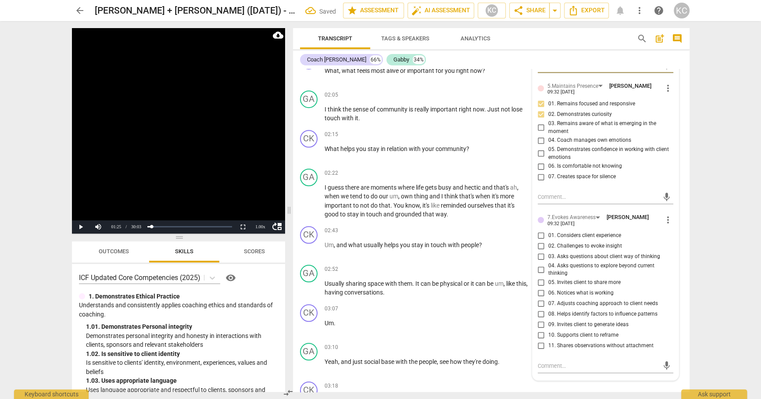
scroll to position [542, 0]
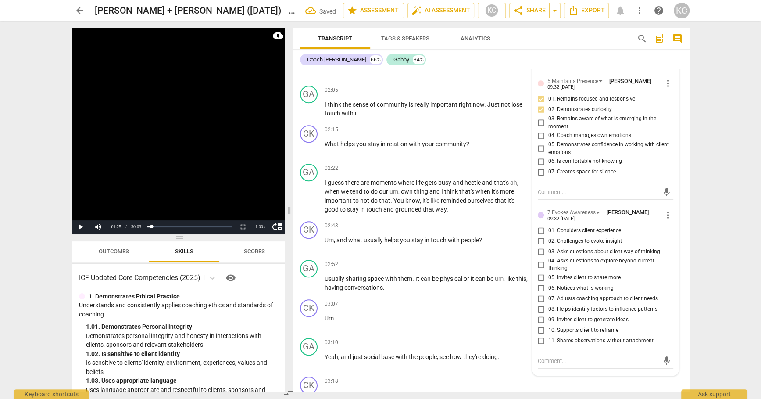
click at [541, 246] on input "03. Asks questions about client way of thinking" at bounding box center [541, 251] width 14 height 11
checkbox input "true"
click at [542, 272] on input "05. Invites client to share more" at bounding box center [541, 277] width 14 height 11
checkbox input "true"
click at [541, 357] on textarea at bounding box center [598, 361] width 121 height 8
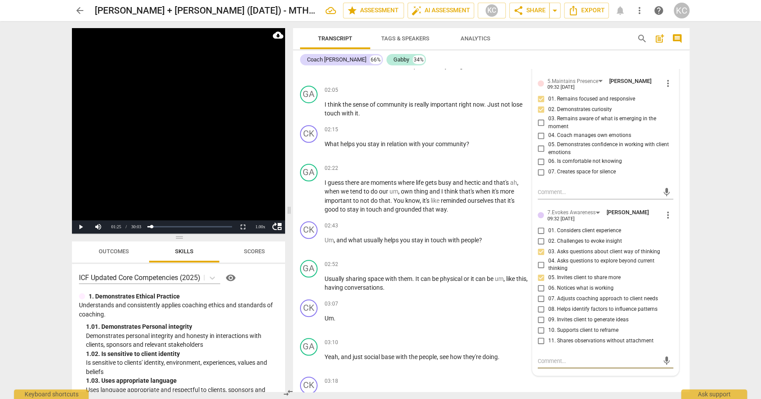
type textarea "G"
type textarea "Go"
type textarea "Goo"
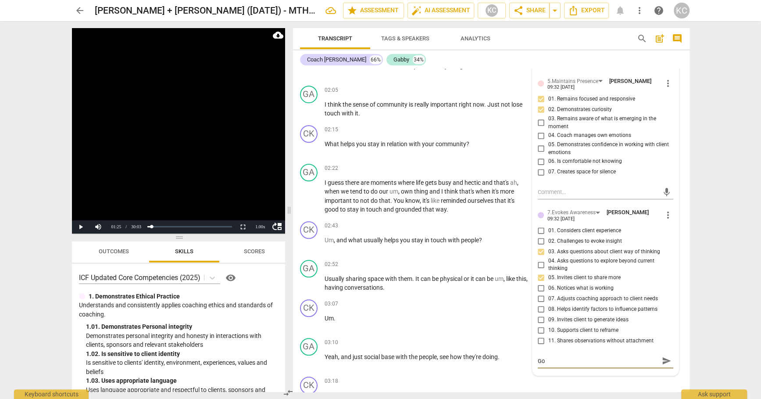
type textarea "Goo"
type textarea "Good"
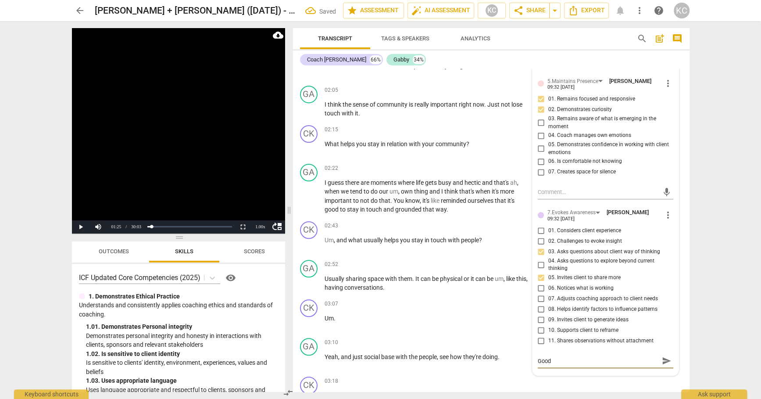
type textarea "Good q"
type textarea "Good qu"
type textarea "Good que"
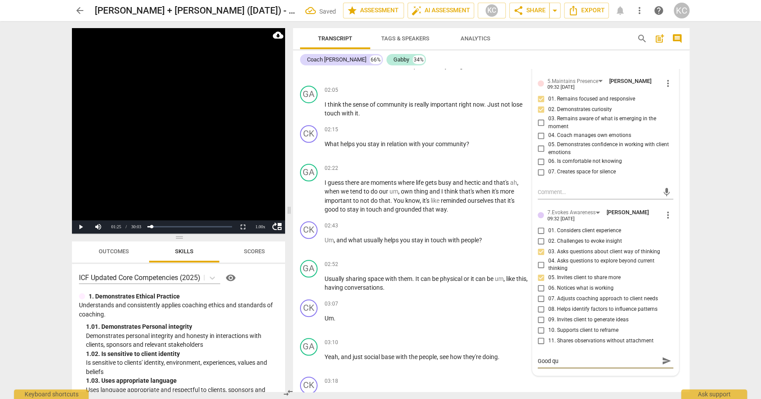
type textarea "Good que"
type textarea "Good ques"
type textarea "Good que"
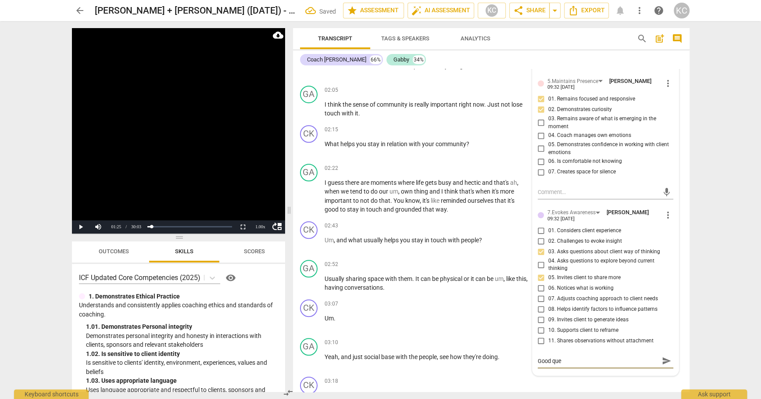
type textarea "Good qu"
type textarea "Good q"
type textarea "Good"
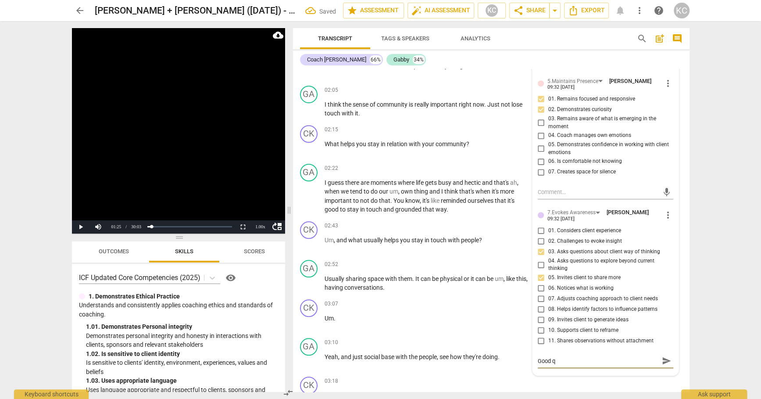
type textarea "Good"
type textarea "Good i"
type textarea "Good in"
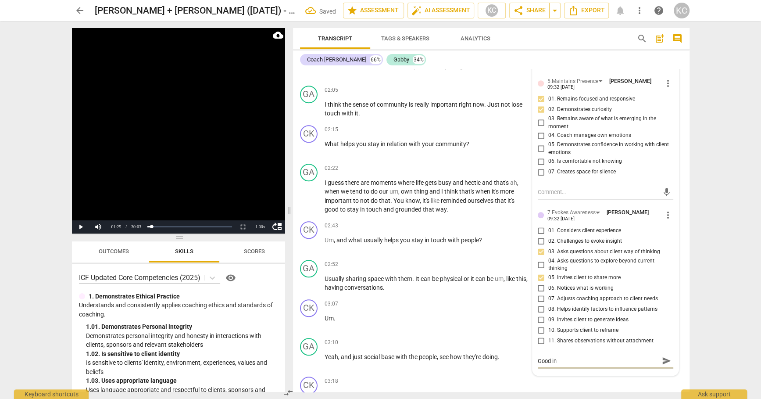
type textarea "Good inv"
type textarea "Good invi"
type textarea "Good invit"
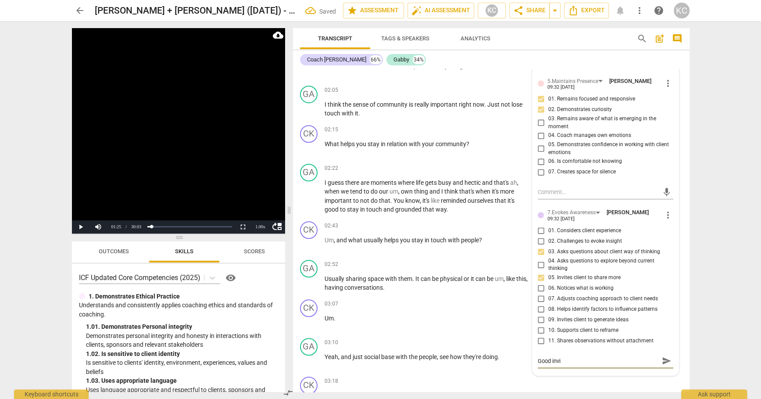
type textarea "Good invit"
type textarea "Good invita"
type textarea "Good invitat"
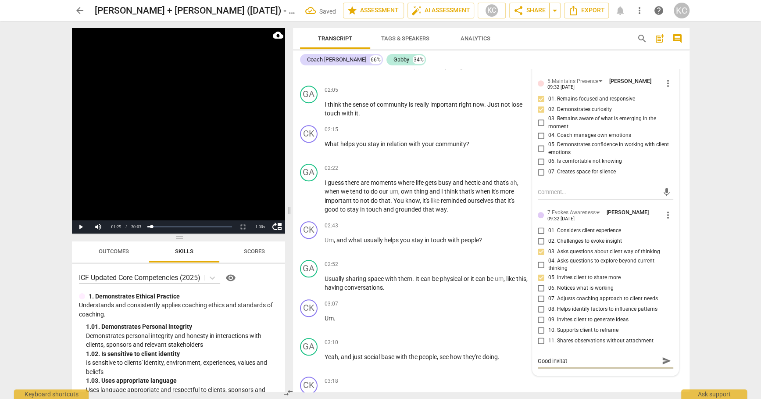
type textarea "Good invitati"
type textarea "Good invitatio"
type textarea "Good invitation"
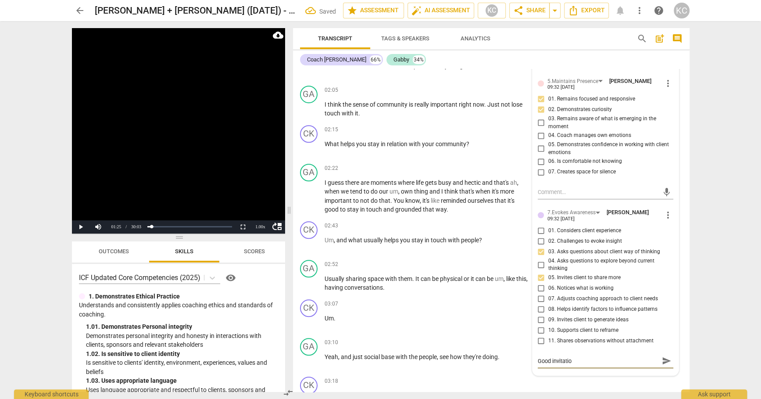
type textarea "Good invitation"
type textarea "Good invitation a"
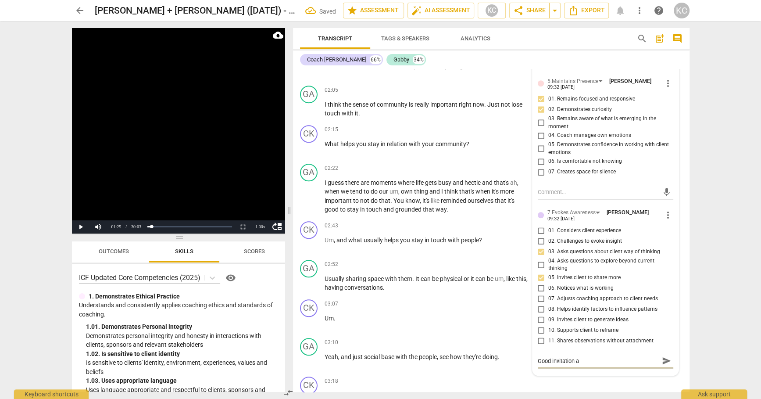
type textarea "Good invitation an"
type textarea "Good invitation and"
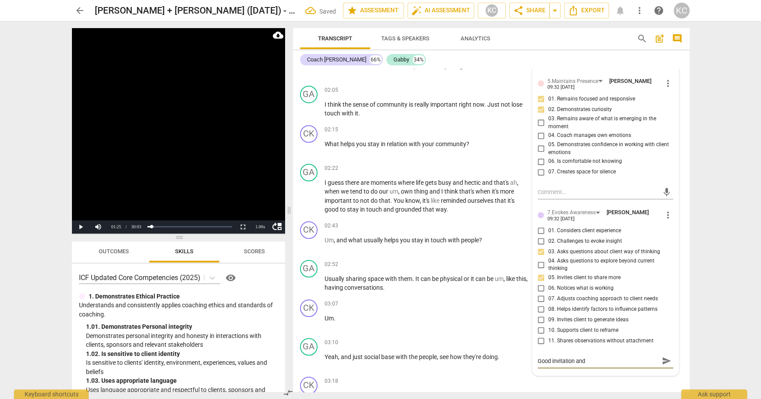
type textarea "Good invitation and"
type textarea "Good invitation and q"
type textarea "Good invitation and qu"
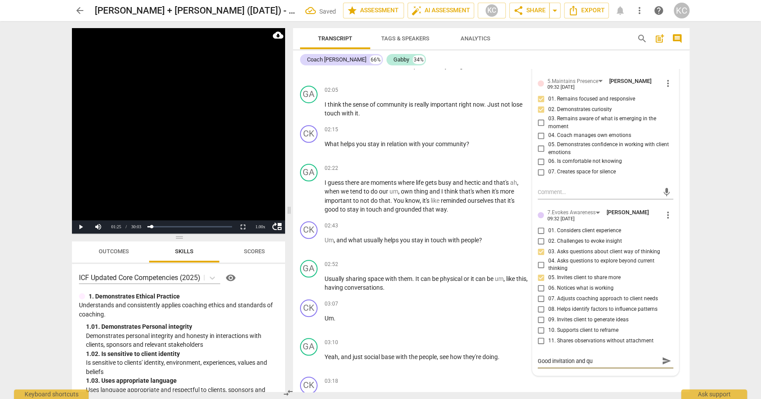
type textarea "Good invitation and que"
type textarea "Good invitation and ques"
type textarea "Good invitation and quest"
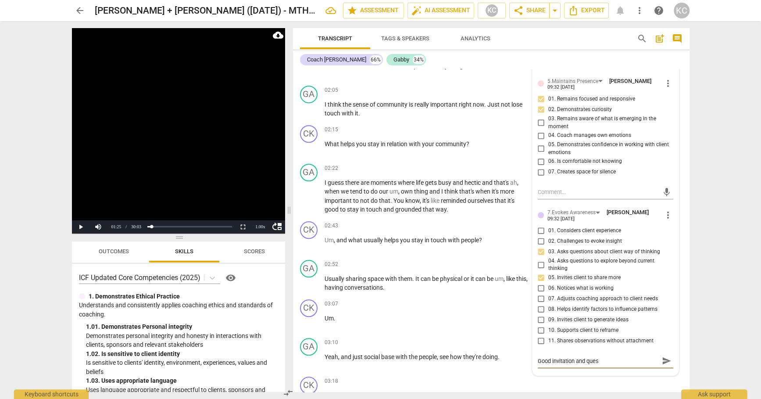
type textarea "Good invitation and quest"
type textarea "Good invitation and questi"
click at [603, 373] on div "CK play_arrow pause 03:18 + Add competency keyboard_arrow_right And I'm wonderi…" at bounding box center [491, 392] width 396 height 39
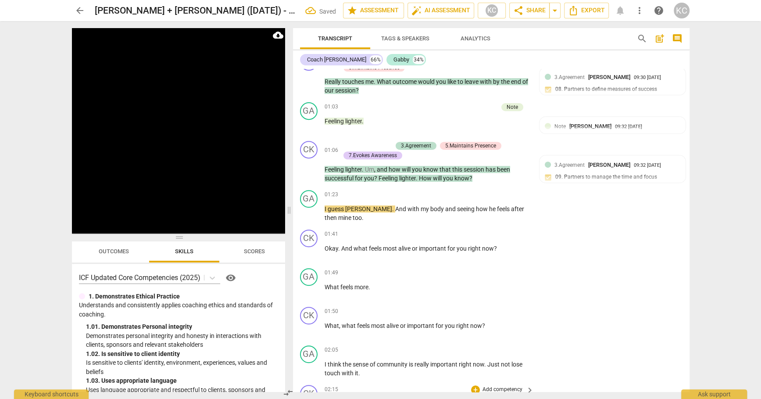
scroll to position [281, 0]
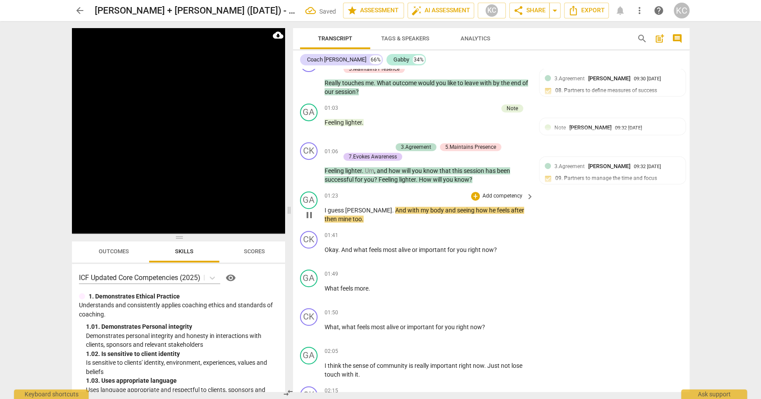
click at [326, 207] on span "I" at bounding box center [326, 210] width 3 height 7
click at [312, 210] on span "pause" at bounding box center [309, 215] width 11 height 11
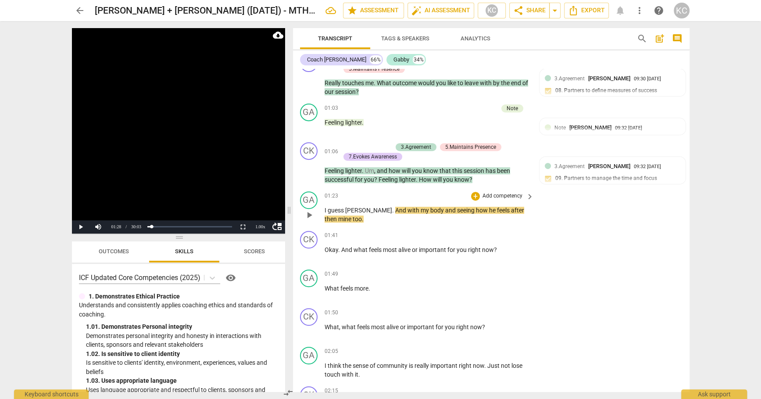
click at [392, 207] on span "." at bounding box center [393, 210] width 3 height 7
click at [589, 325] on div "CK play_arrow pause 01:50 + Add competency keyboard_arrow_right What , what fee…" at bounding box center [491, 322] width 396 height 39
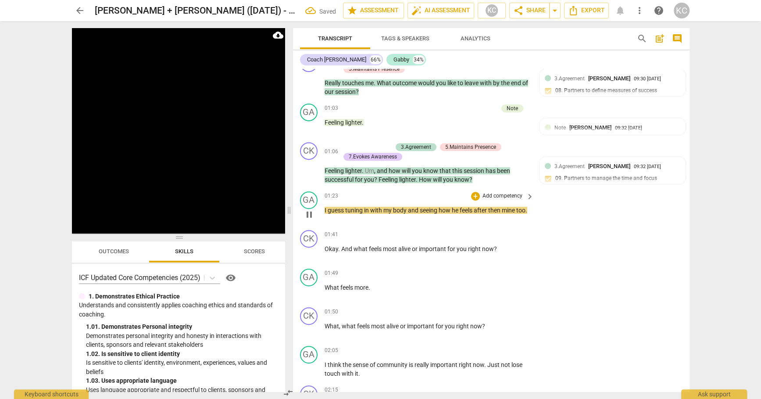
click at [363, 211] on div "01:23 + Add competency keyboard_arrow_right I guess tuning in with my body and …" at bounding box center [430, 207] width 211 height 32
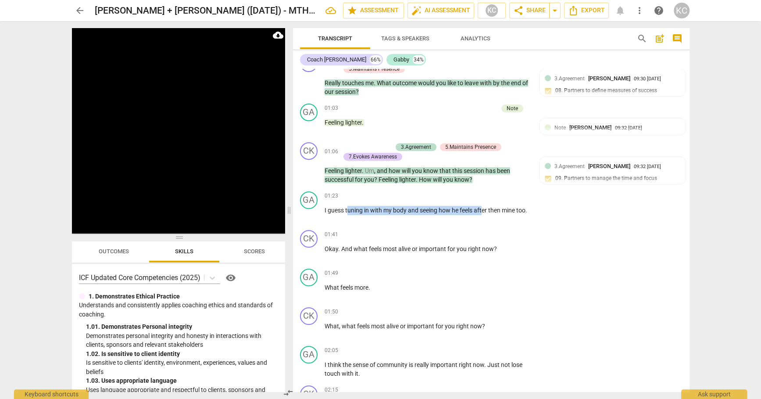
drag, startPoint x: 348, startPoint y: 197, endPoint x: 482, endPoint y: 196, distance: 133.3
click at [482, 206] on p "I guess tuning in with my body and seeing how he feels after then mine too ." at bounding box center [427, 210] width 205 height 9
click at [516, 207] on span "mine" at bounding box center [509, 210] width 14 height 7
click at [514, 207] on span "mind" at bounding box center [509, 210] width 15 height 7
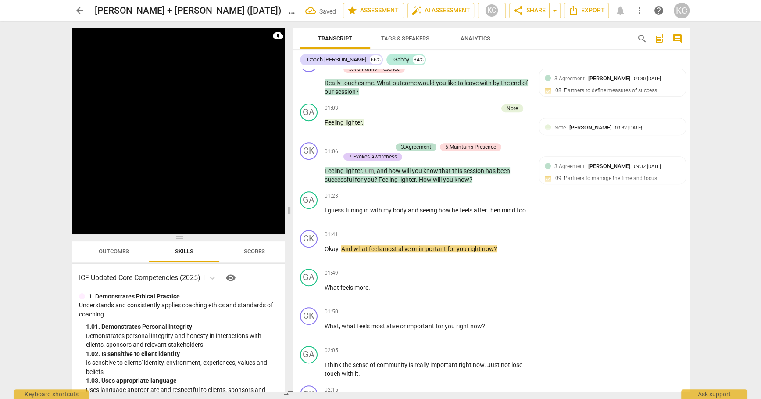
click at [474, 192] on div "+" at bounding box center [475, 196] width 9 height 9
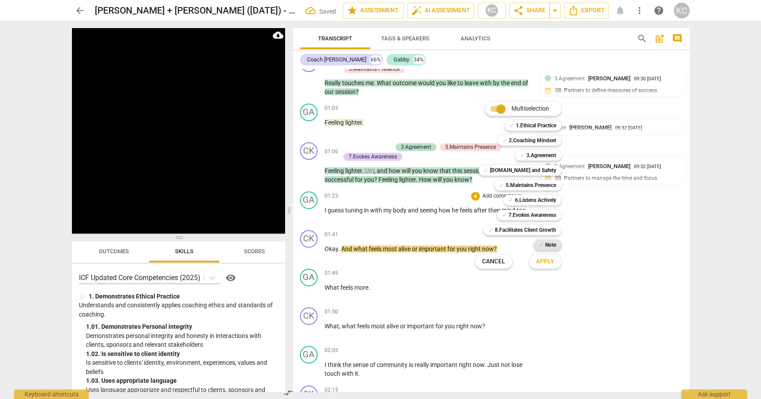
click at [549, 245] on b "Note" at bounding box center [550, 244] width 11 height 11
click at [552, 261] on span "Apply" at bounding box center [545, 261] width 18 height 9
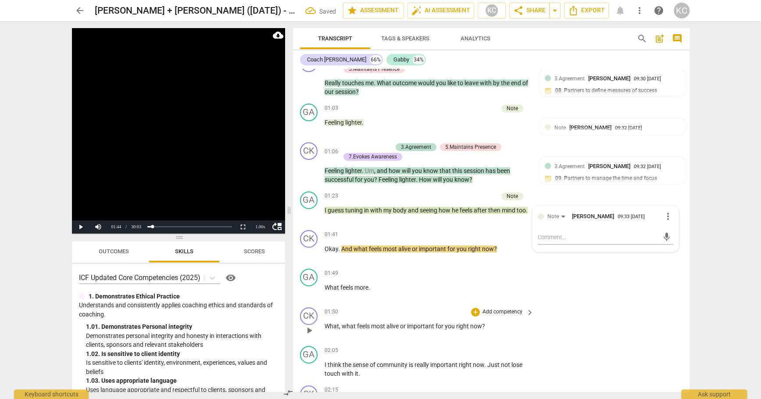
click at [593, 303] on div "CK play_arrow pause 01:50 + Add competency keyboard_arrow_right What , what fee…" at bounding box center [491, 322] width 396 height 39
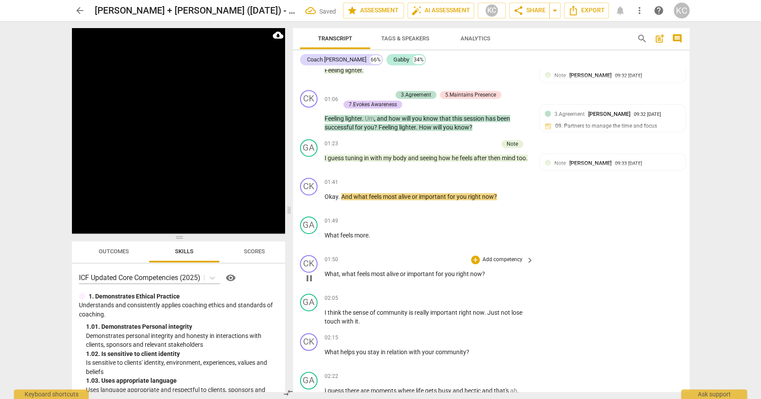
scroll to position [336, 0]
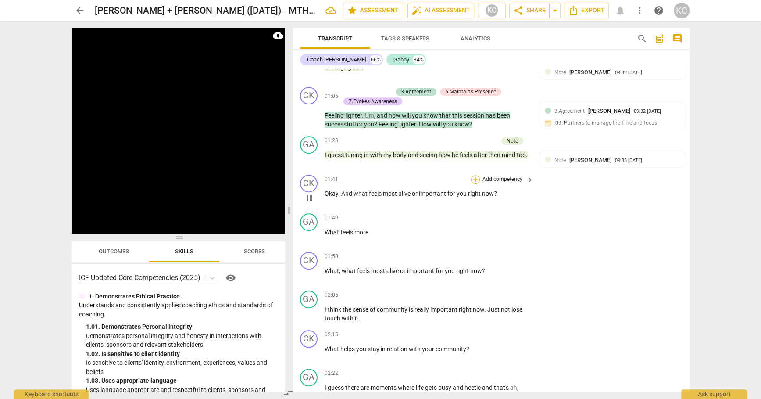
click at [475, 175] on div "+" at bounding box center [475, 179] width 9 height 9
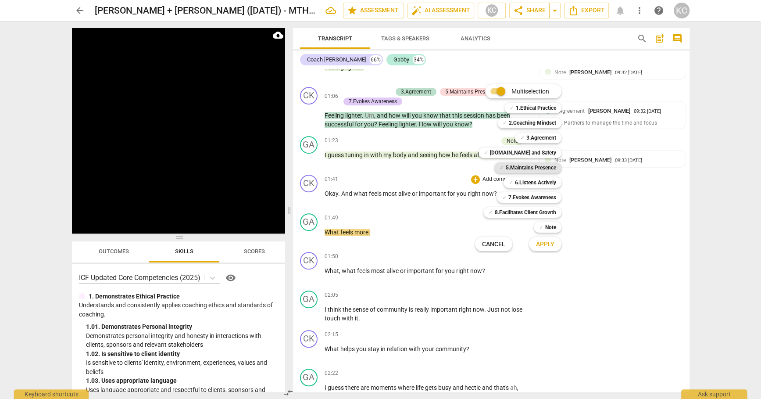
click at [509, 170] on b "5.Maintains Presence" at bounding box center [531, 167] width 50 height 11
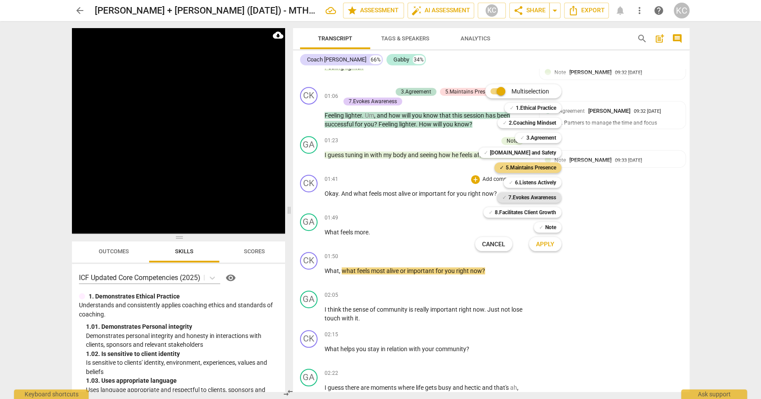
click at [511, 198] on b "7.Evokes Awareness" at bounding box center [532, 197] width 48 height 11
click at [545, 250] on button "Apply" at bounding box center [545, 244] width 32 height 16
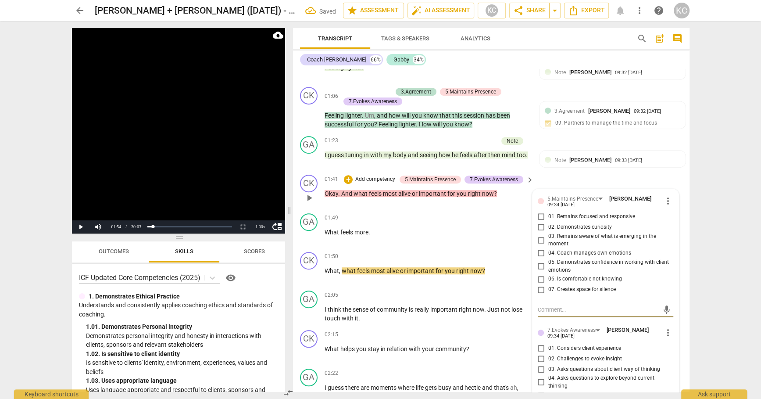
click at [540, 211] on input "01. Remains focused and responsive" at bounding box center [541, 216] width 14 height 11
click at [539, 222] on input "02. Demonstrates curiosity" at bounding box center [541, 227] width 14 height 11
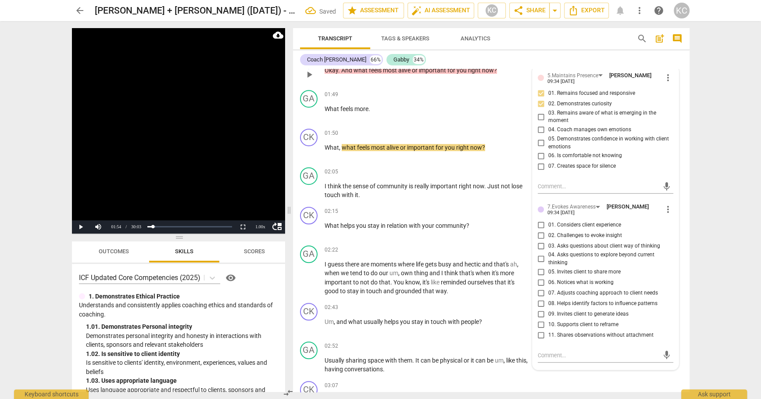
scroll to position [461, 0]
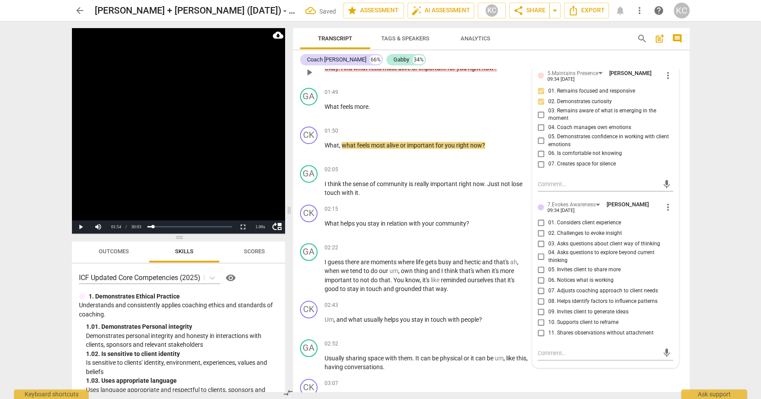
click at [540, 238] on input "03. Asks questions about client way of thinking" at bounding box center [541, 243] width 14 height 11
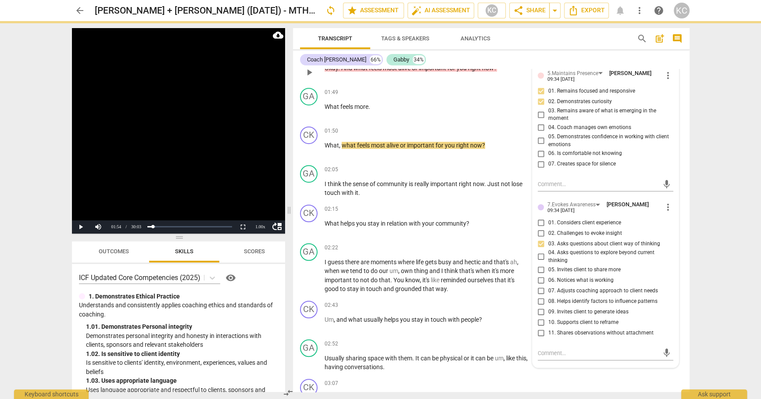
click at [539, 264] on input "05. Invites client to share more" at bounding box center [541, 269] width 14 height 11
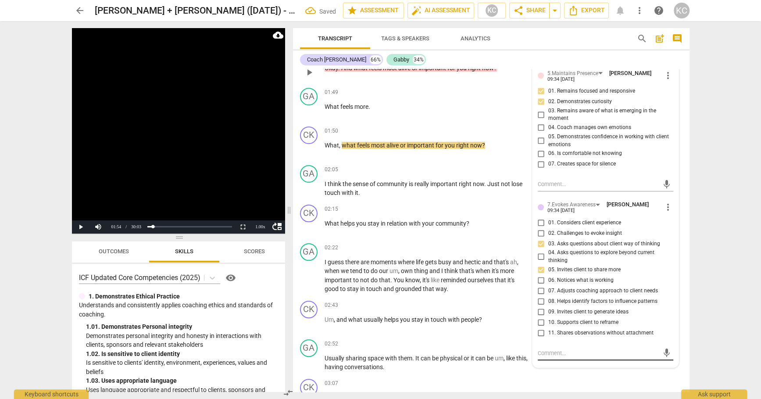
click at [551, 349] on textarea at bounding box center [598, 353] width 121 height 8
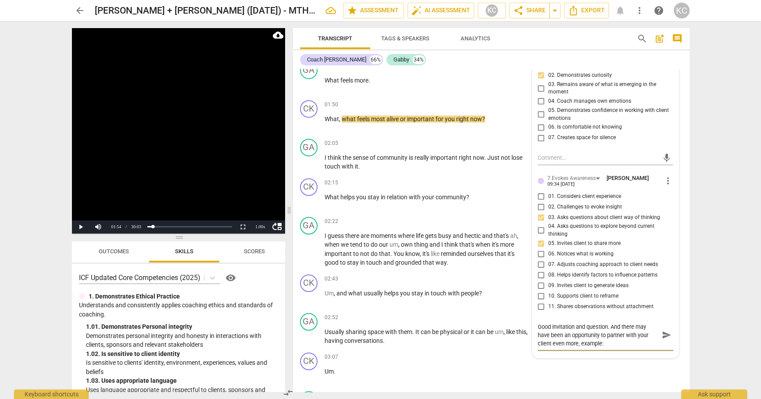
scroll to position [505, 0]
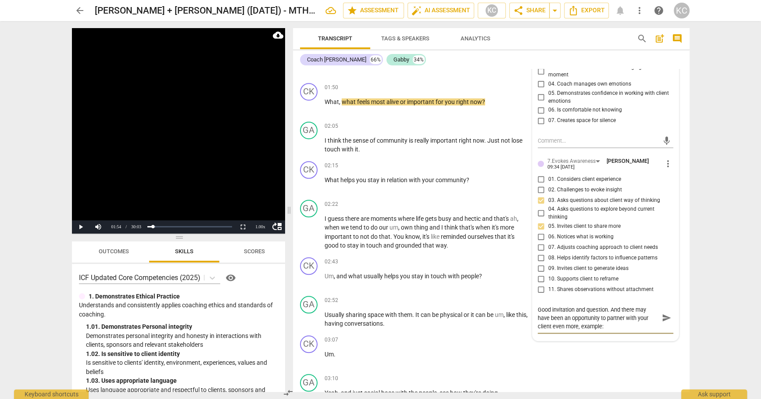
click at [613, 305] on textarea "Good invitation and question. And there may have been an opportunity to partner…" at bounding box center [598, 317] width 121 height 25
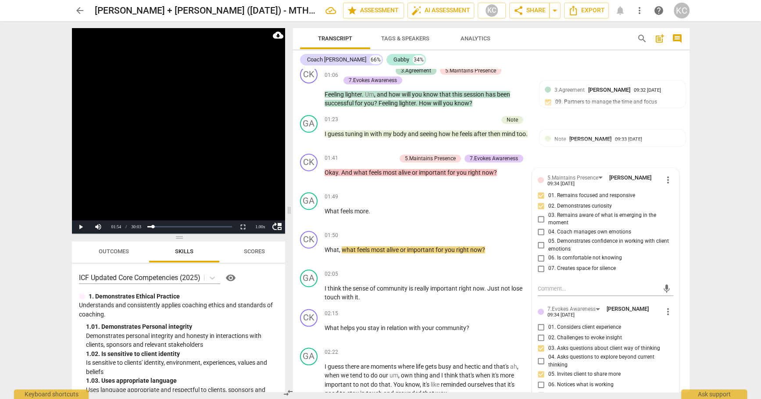
scroll to position [351, 0]
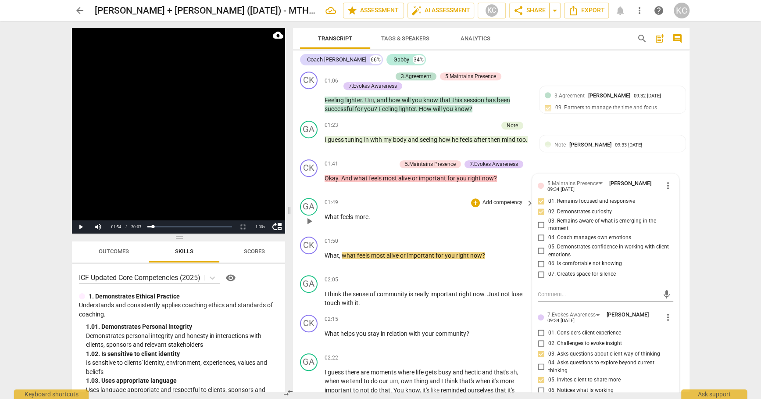
click at [422, 198] on div "01:49 + Add competency keyboard_arrow_right" at bounding box center [430, 203] width 211 height 10
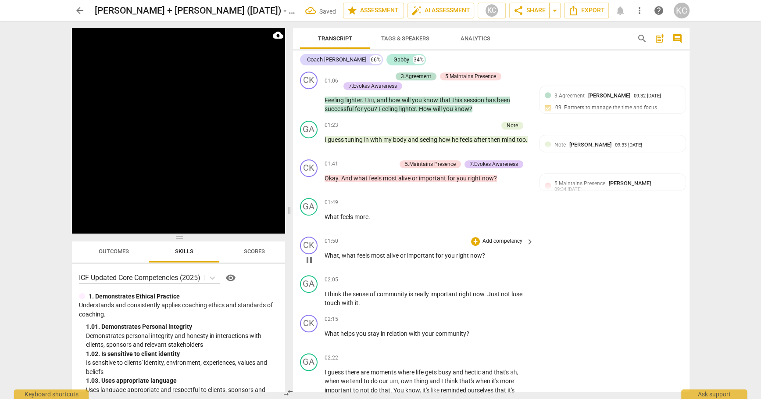
click at [312, 254] on span "pause" at bounding box center [309, 259] width 11 height 11
